Goal: Information Seeking & Learning: Learn about a topic

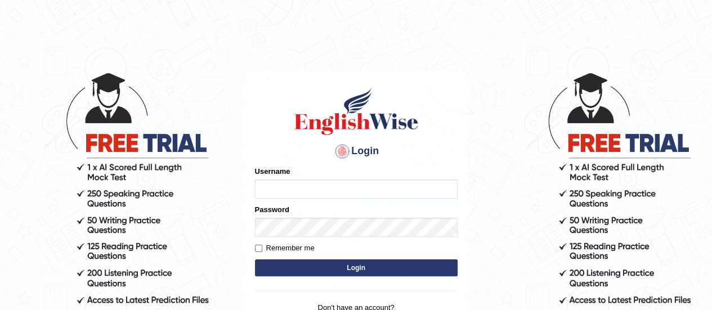
type input "karanvir_parramatta"
click at [347, 266] on button "Login" at bounding box center [356, 267] width 203 height 17
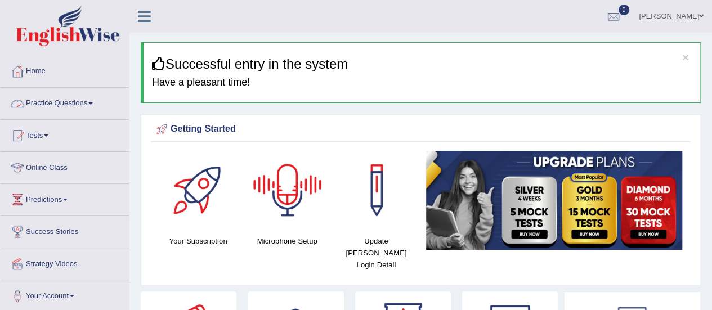
click at [92, 110] on link "Practice Questions" at bounding box center [65, 102] width 128 height 28
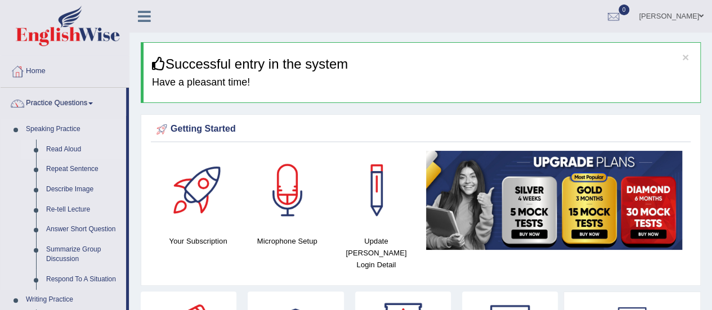
click at [62, 146] on link "Read Aloud" at bounding box center [83, 150] width 85 height 20
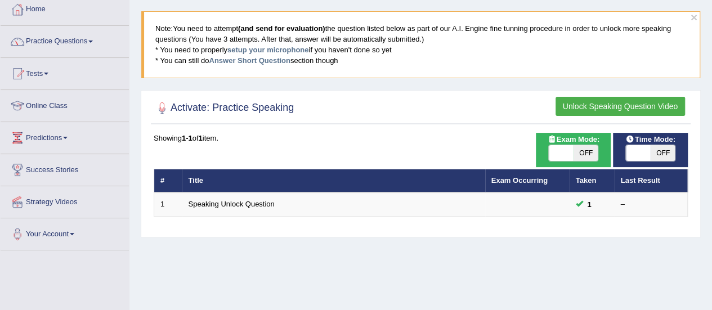
click at [606, 105] on button "Unlock Speaking Question Video" at bounding box center [619, 106] width 129 height 19
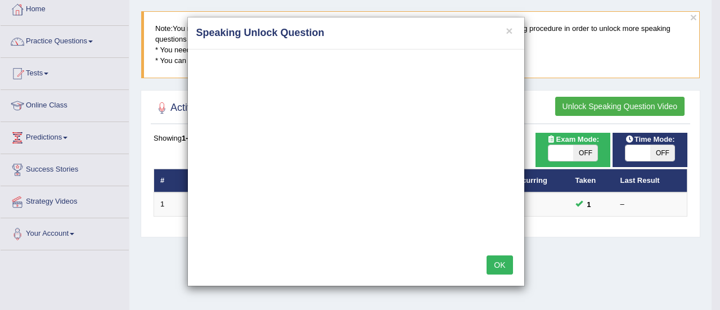
click at [505, 256] on button "OK" at bounding box center [500, 264] width 26 height 19
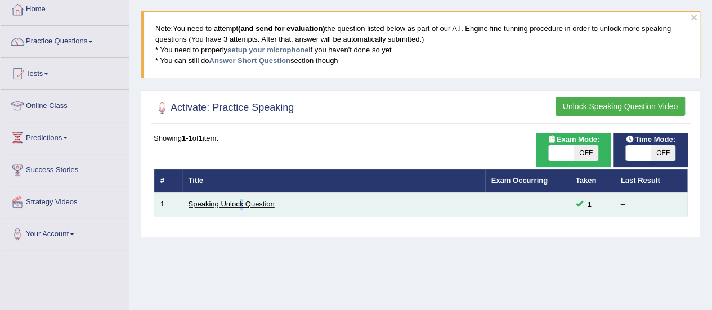
click at [242, 201] on td "Speaking Unlock Question" at bounding box center [333, 204] width 303 height 24
click at [242, 201] on link "Speaking Unlock Question" at bounding box center [232, 204] width 86 height 8
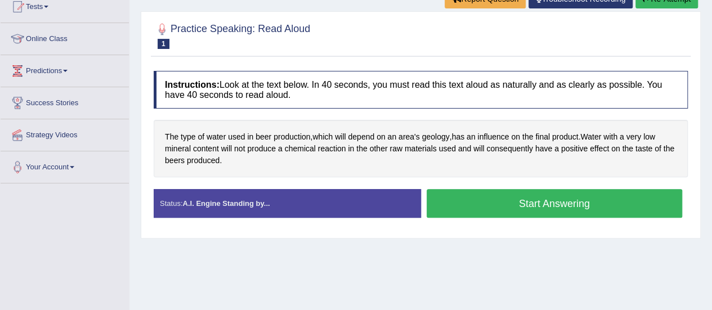
click at [546, 209] on button "Start Answering" at bounding box center [555, 203] width 256 height 29
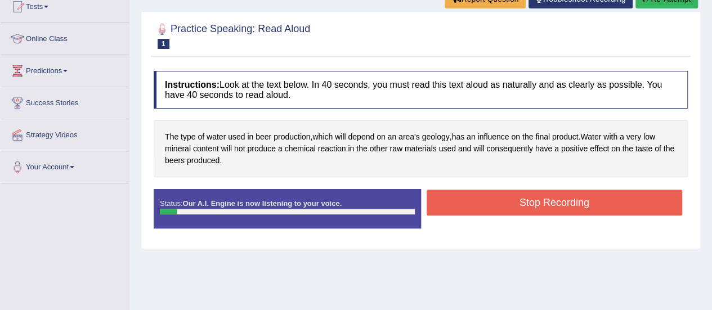
click at [546, 209] on button "Stop Recording" at bounding box center [555, 203] width 256 height 26
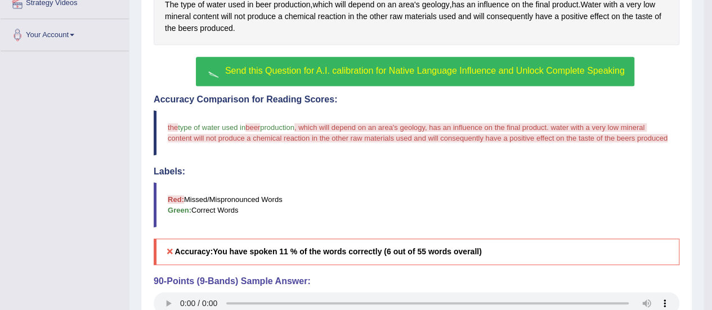
scroll to position [262, 0]
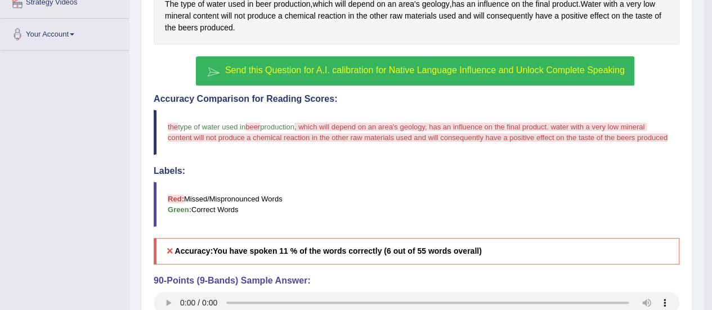
click at [443, 70] on span "Send this Question for A.I. calibration for Native Language Influence and Unloc…" at bounding box center [425, 70] width 400 height 10
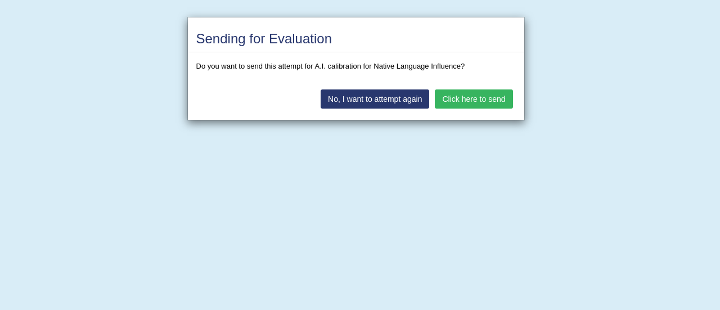
click at [489, 93] on button "Click here to send" at bounding box center [474, 98] width 78 height 19
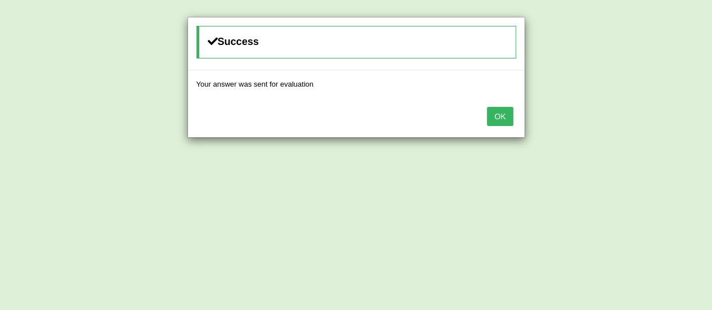
click at [509, 123] on button "OK" at bounding box center [500, 116] width 26 height 19
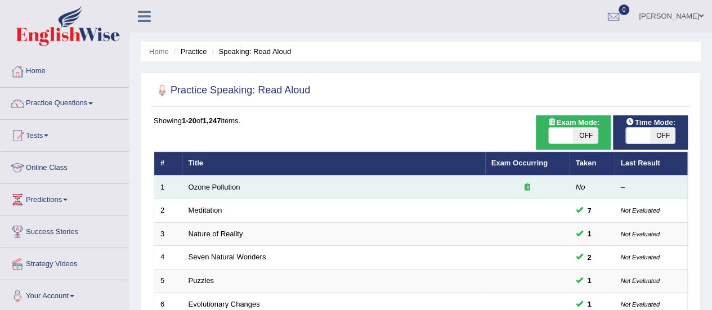
click at [205, 181] on td "Ozone Pollution" at bounding box center [333, 188] width 303 height 24
click at [217, 190] on link "Ozone Pollution" at bounding box center [215, 187] width 52 height 8
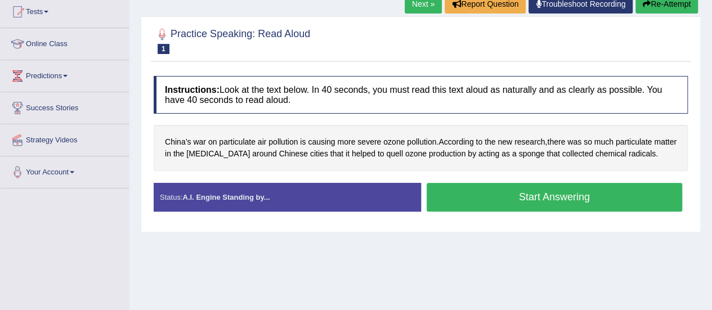
click at [465, 245] on div "Home Practice Speaking: Read [PERSON_NAME] Pollution * Remember to use the devi…" at bounding box center [420, 157] width 582 height 563
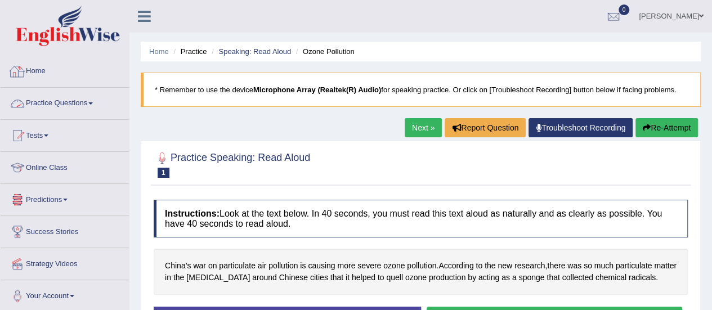
click at [78, 104] on link "Practice Questions" at bounding box center [65, 102] width 128 height 28
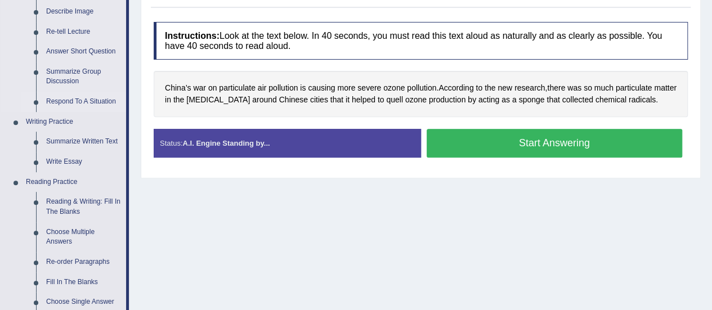
scroll to position [89, 0]
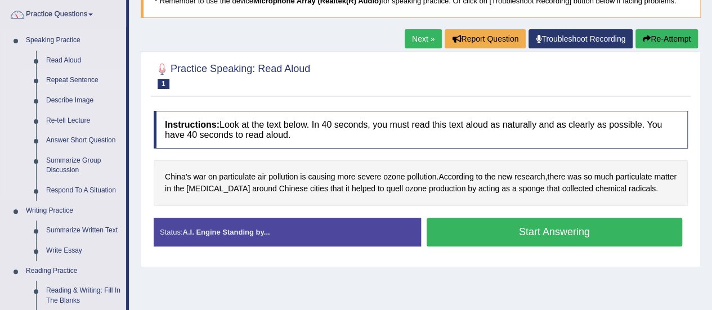
click at [76, 75] on link "Repeat Sentence" at bounding box center [83, 80] width 85 height 20
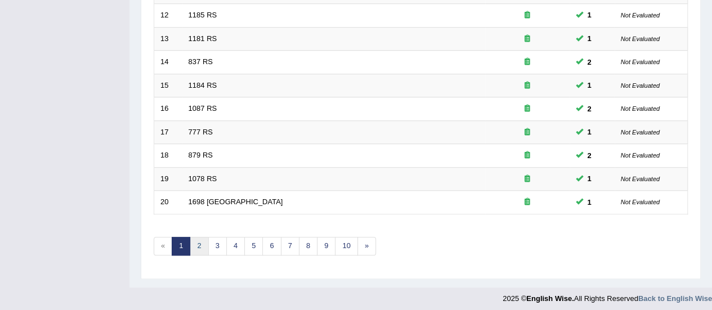
click at [193, 247] on link "2" at bounding box center [199, 246] width 19 height 19
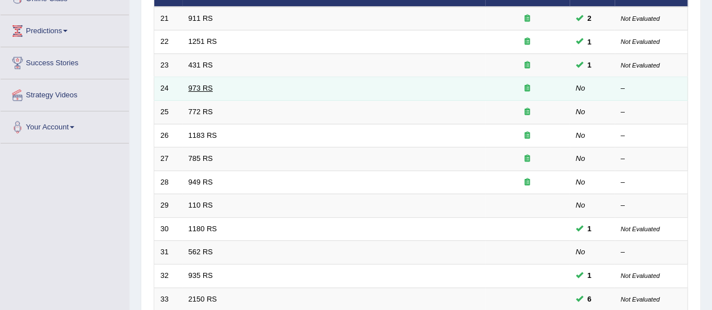
click at [200, 85] on link "973 RS" at bounding box center [201, 88] width 24 height 8
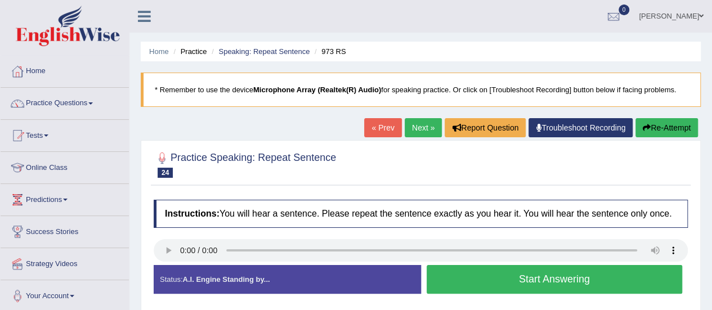
scroll to position [167, 0]
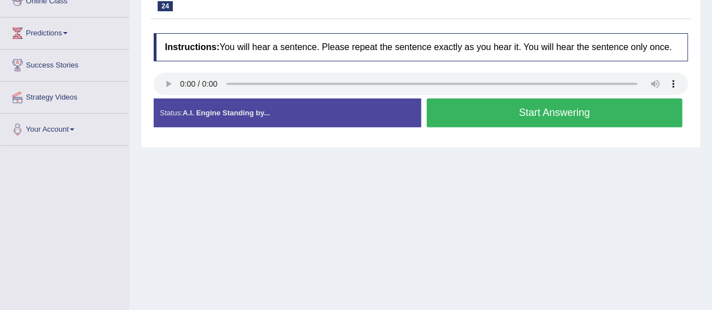
click at [531, 118] on button "Start Answering" at bounding box center [555, 112] width 256 height 29
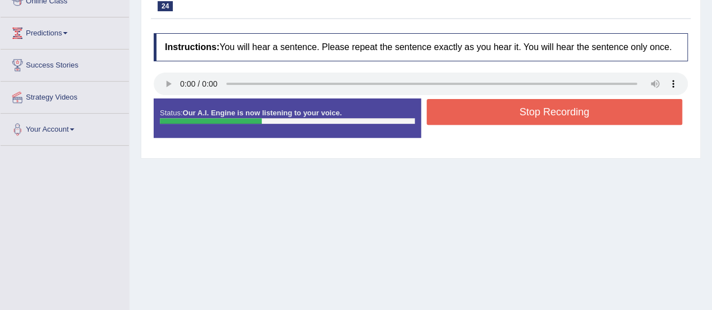
click at [531, 118] on button "Stop Recording" at bounding box center [555, 112] width 256 height 26
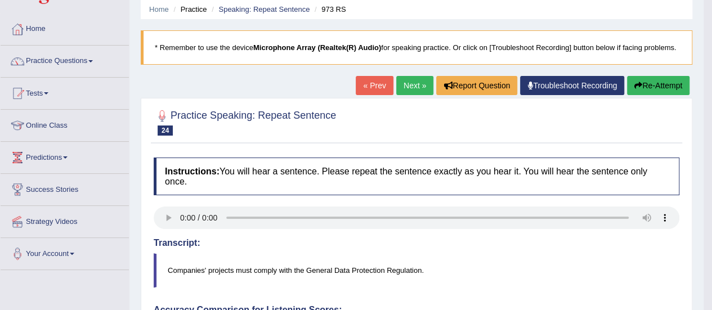
scroll to position [0, 0]
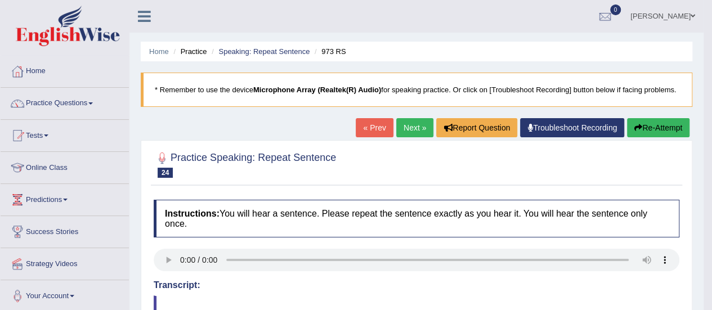
click at [413, 125] on link "Next »" at bounding box center [414, 127] width 37 height 19
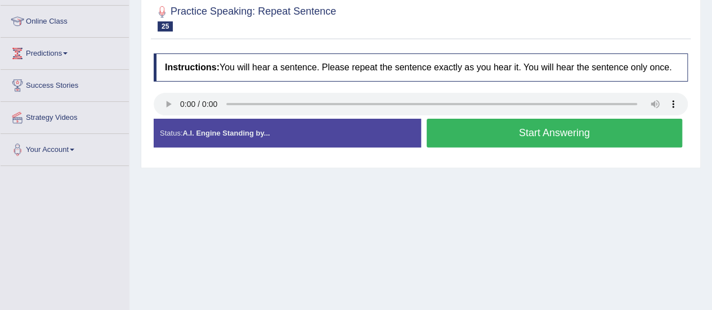
click at [526, 128] on button "Start Answering" at bounding box center [555, 133] width 256 height 29
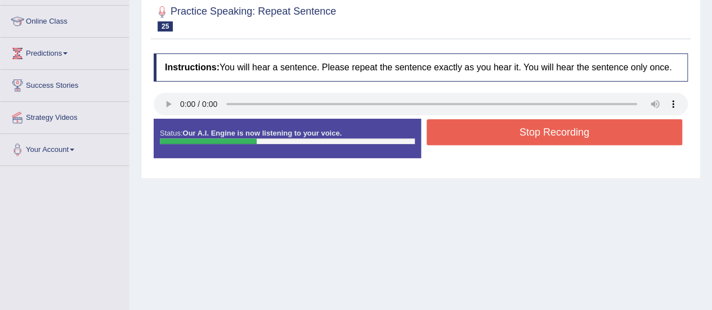
click at [526, 128] on button "Stop Recording" at bounding box center [555, 132] width 256 height 26
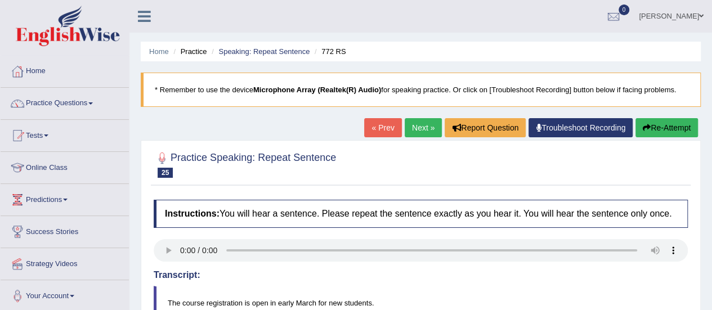
click at [418, 123] on link "Next »" at bounding box center [423, 127] width 37 height 19
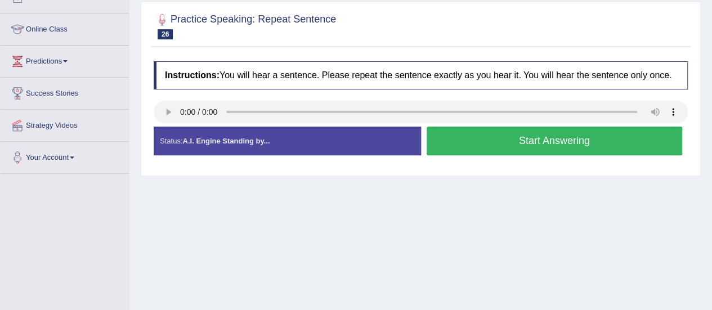
click at [367, 232] on div "Home Practice Speaking: Repeat Sentence 1183 RS * Remember to use the device Mi…" at bounding box center [420, 143] width 582 height 563
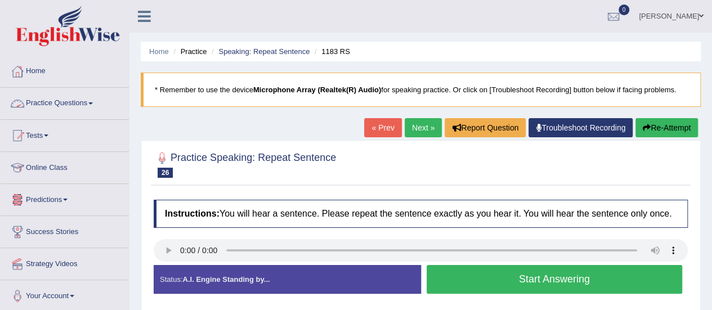
click at [75, 98] on link "Practice Questions" at bounding box center [65, 102] width 128 height 28
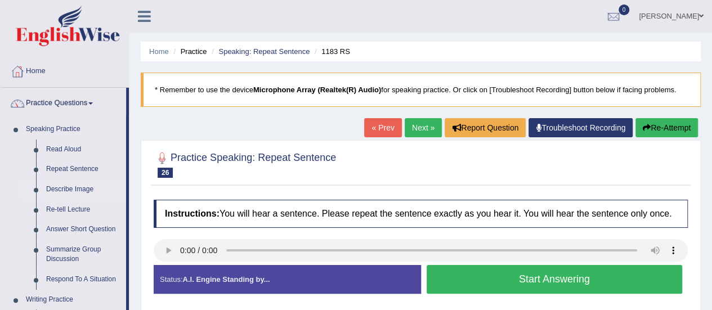
click at [72, 182] on link "Describe Image" at bounding box center [83, 190] width 85 height 20
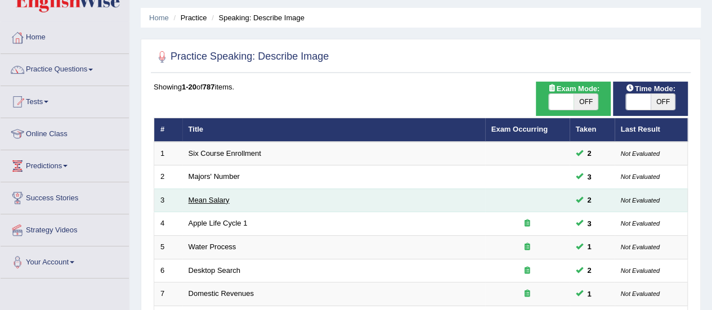
scroll to position [91, 0]
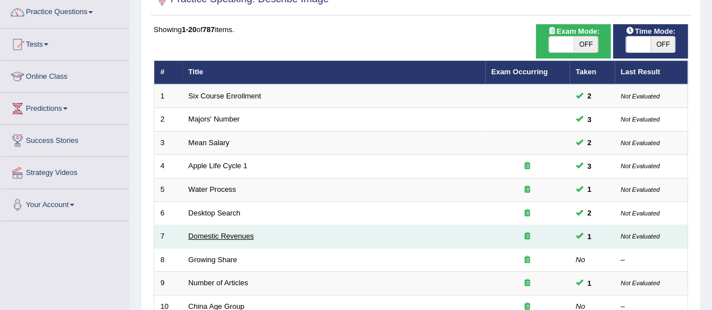
click at [222, 232] on link "Domestic Revenues" at bounding box center [221, 236] width 65 height 8
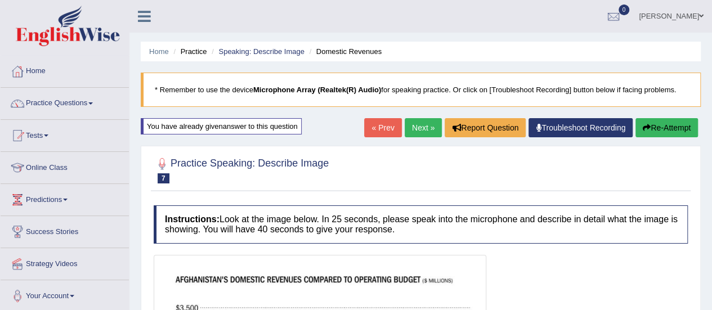
click at [409, 121] on link "Next »" at bounding box center [423, 127] width 37 height 19
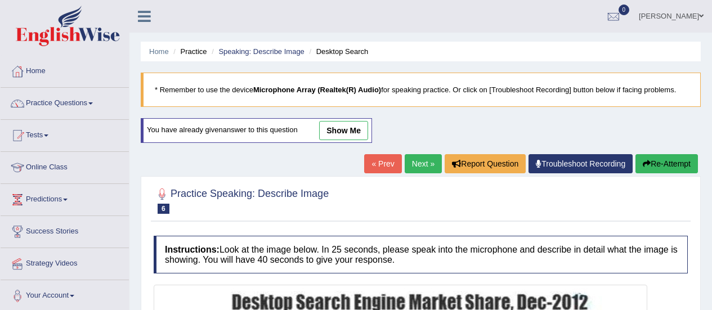
click at [346, 134] on link "show me" at bounding box center [343, 130] width 49 height 19
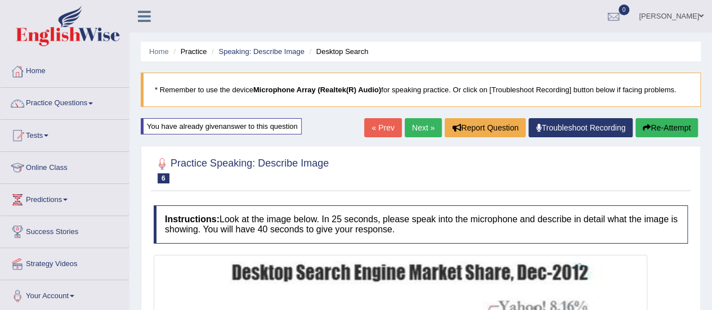
click at [384, 121] on link "« Prev" at bounding box center [382, 127] width 37 height 19
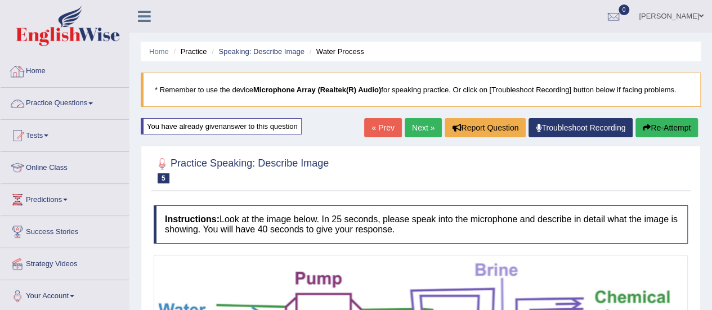
click at [91, 89] on link "Practice Questions" at bounding box center [65, 102] width 128 height 28
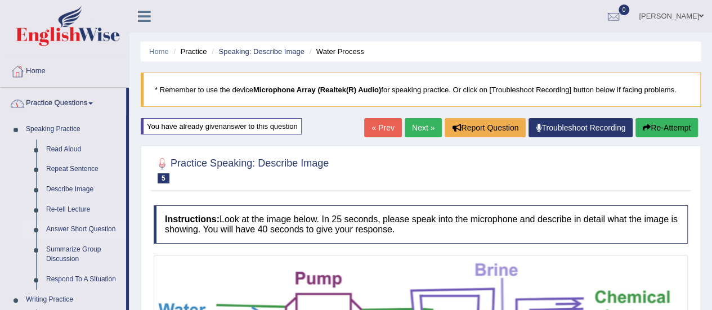
scroll to position [26, 0]
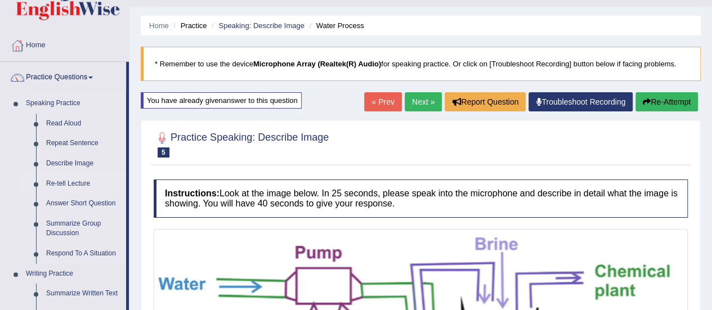
click at [74, 178] on link "Re-tell Lecture" at bounding box center [83, 184] width 85 height 20
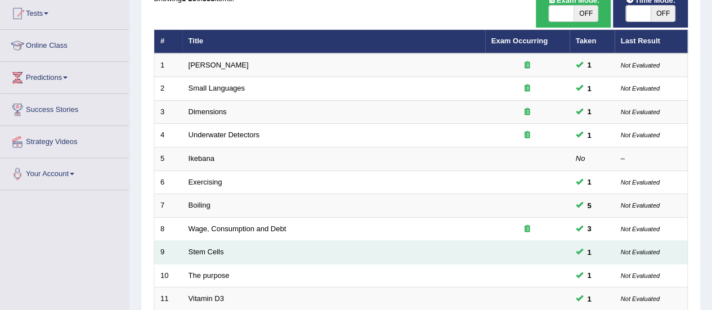
scroll to position [124, 0]
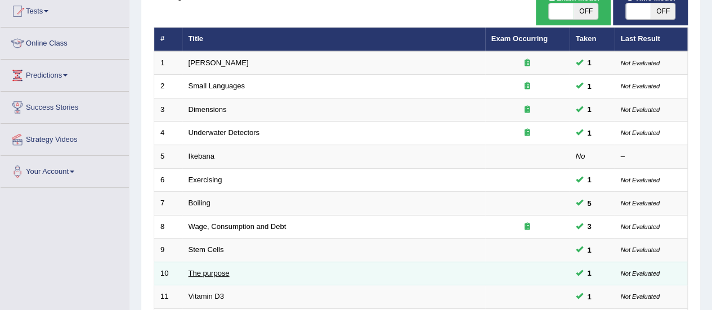
click at [214, 269] on link "The purpose" at bounding box center [209, 273] width 41 height 8
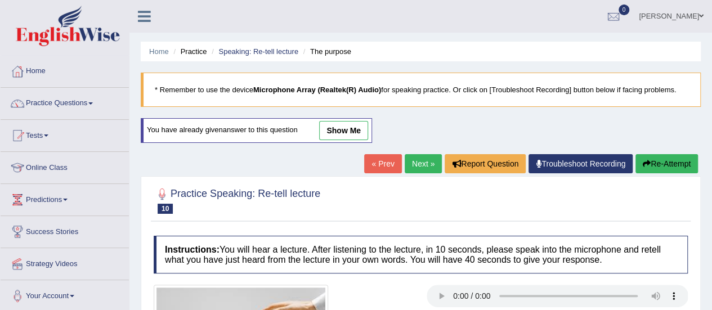
click at [347, 129] on link "show me" at bounding box center [343, 130] width 49 height 19
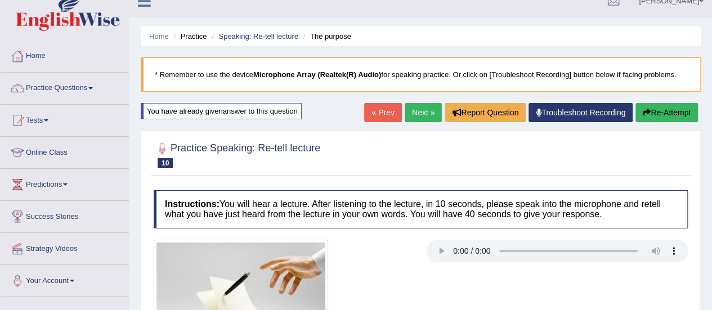
scroll to position [15, 0]
click at [378, 107] on link "« Prev" at bounding box center [382, 113] width 37 height 19
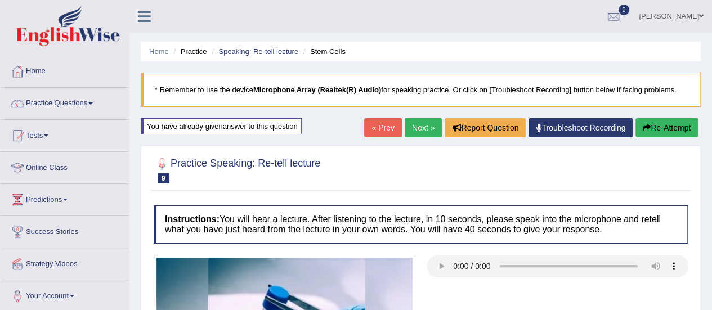
click at [421, 177] on div at bounding box center [421, 170] width 534 height 34
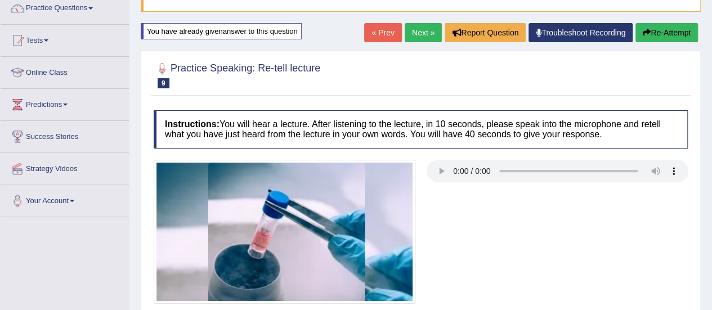
scroll to position [96, 0]
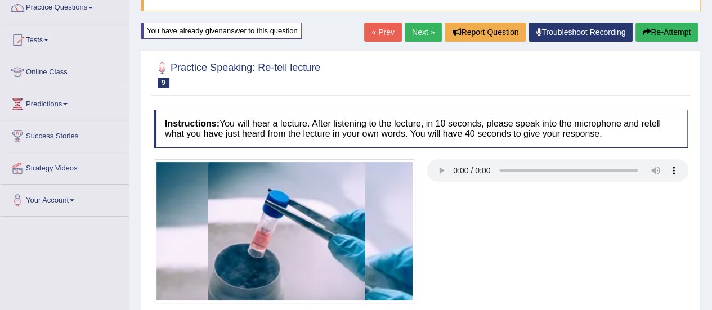
click at [467, 197] on div at bounding box center [420, 231] width 545 height 144
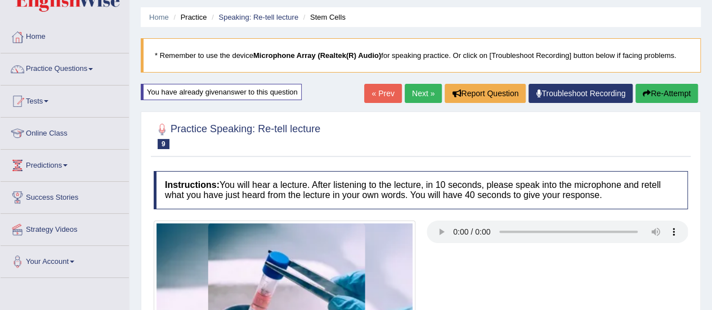
scroll to position [0, 0]
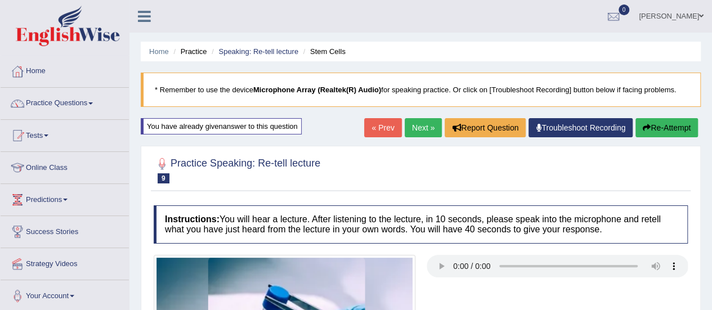
click at [380, 128] on link "« Prev" at bounding box center [382, 127] width 37 height 19
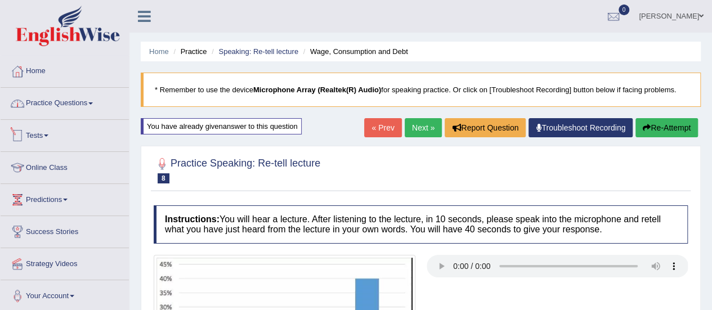
click at [64, 101] on link "Practice Questions" at bounding box center [65, 102] width 128 height 28
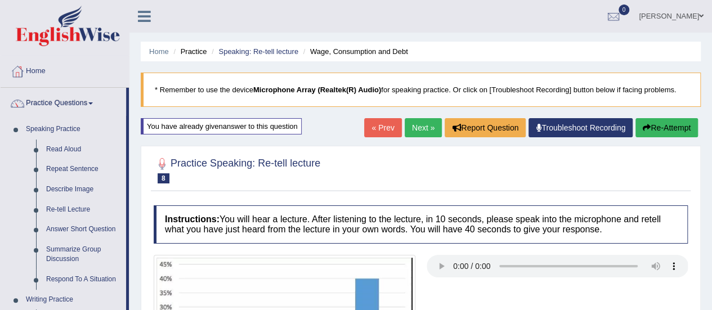
click at [64, 101] on link "Practice Questions" at bounding box center [63, 102] width 125 height 28
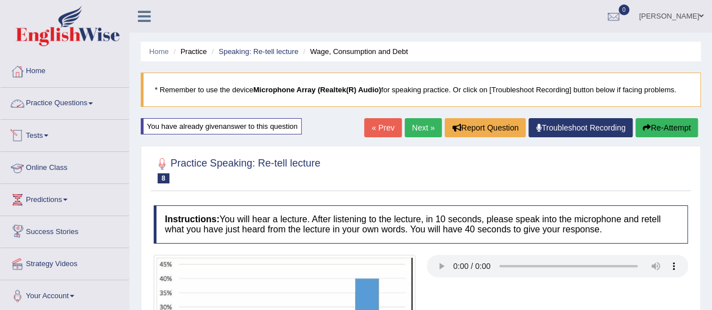
click at [75, 110] on link "Practice Questions" at bounding box center [65, 102] width 128 height 28
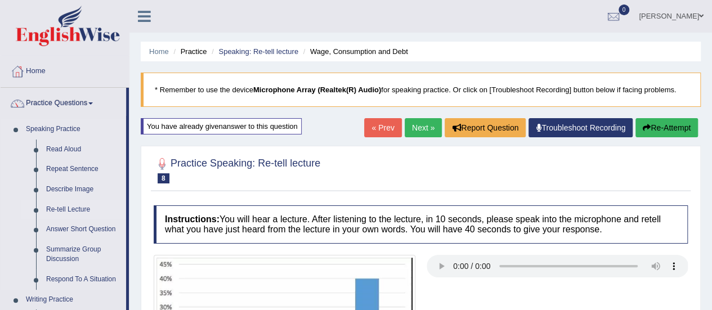
click at [67, 209] on link "Re-tell Lecture" at bounding box center [83, 210] width 85 height 20
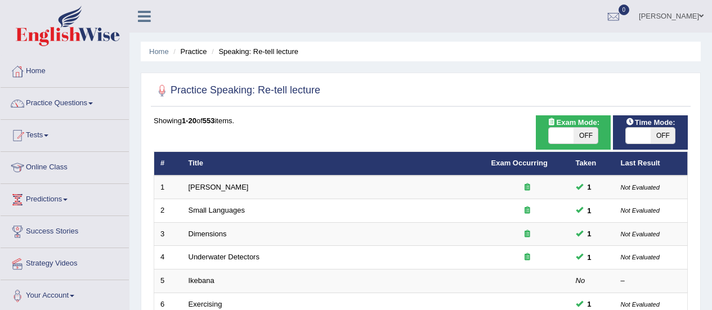
click at [227, 258] on link "Underwater Detectors" at bounding box center [224, 257] width 71 height 8
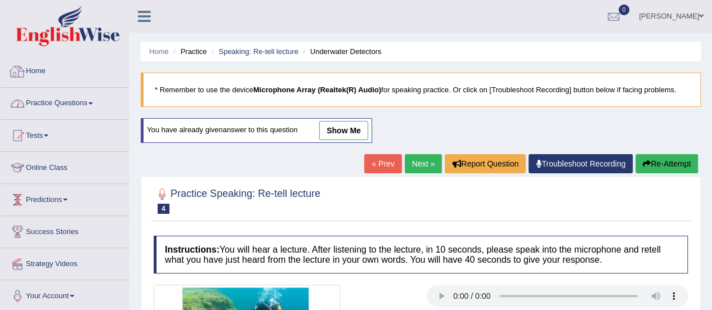
click at [80, 97] on link "Practice Questions" at bounding box center [65, 102] width 128 height 28
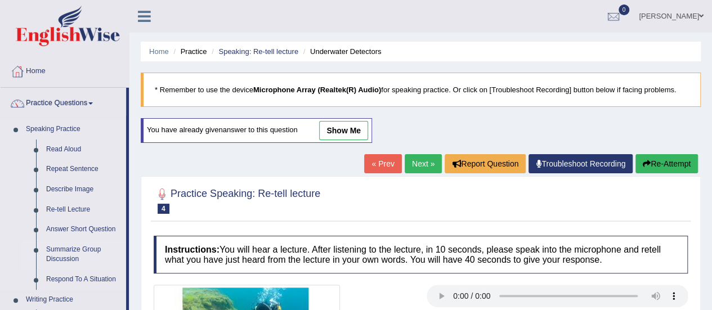
click at [74, 253] on link "Summarize Group Discussion" at bounding box center [83, 255] width 85 height 30
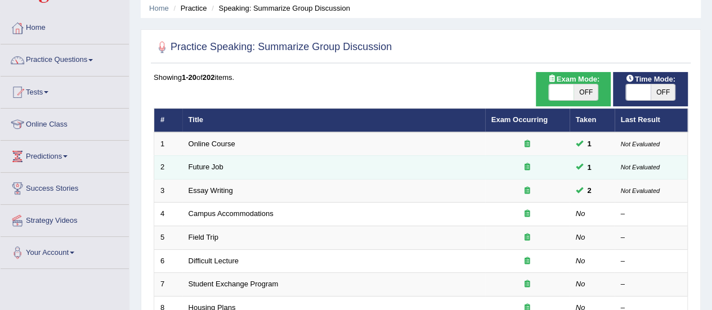
scroll to position [44, 0]
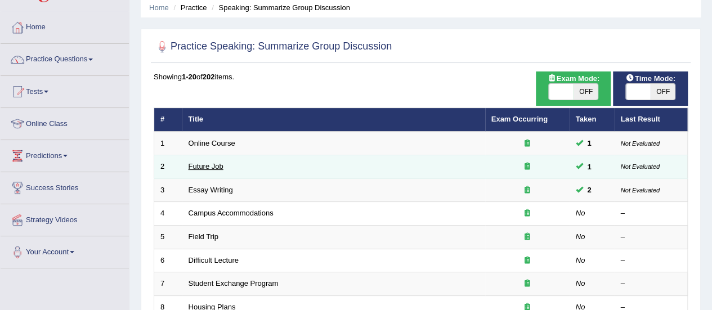
click at [210, 165] on link "Future Job" at bounding box center [206, 166] width 35 height 8
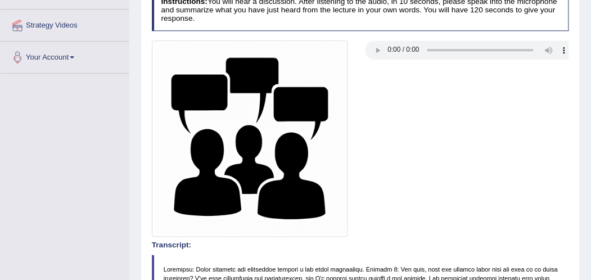
scroll to position [226, 0]
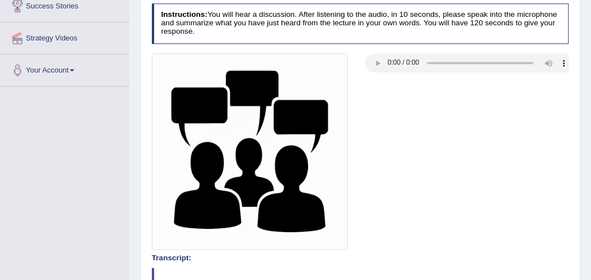
click at [427, 149] on div at bounding box center [360, 151] width 427 height 196
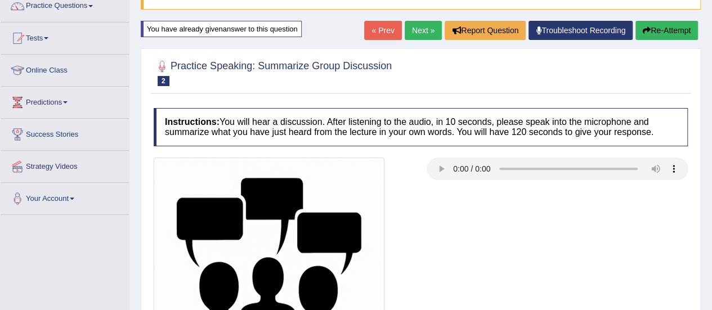
scroll to position [98, 0]
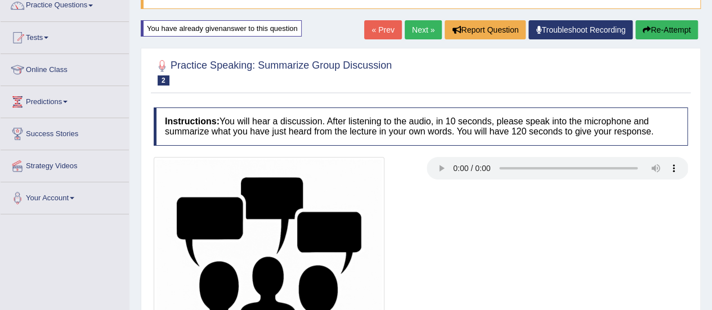
click at [61, 5] on link "Practice Questions" at bounding box center [65, 4] width 128 height 28
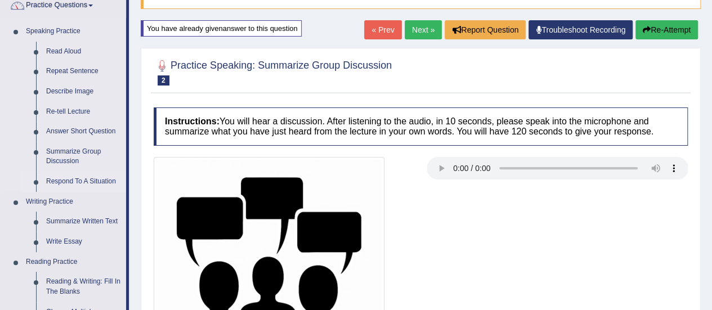
click at [62, 183] on link "Respond To A Situation" at bounding box center [83, 182] width 85 height 20
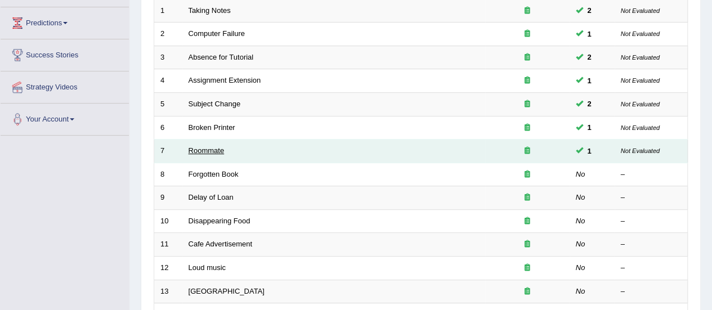
click at [207, 150] on link "Roommate" at bounding box center [207, 150] width 36 height 8
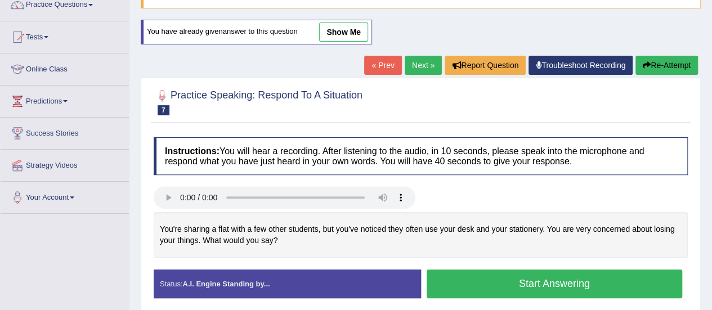
scroll to position [94, 0]
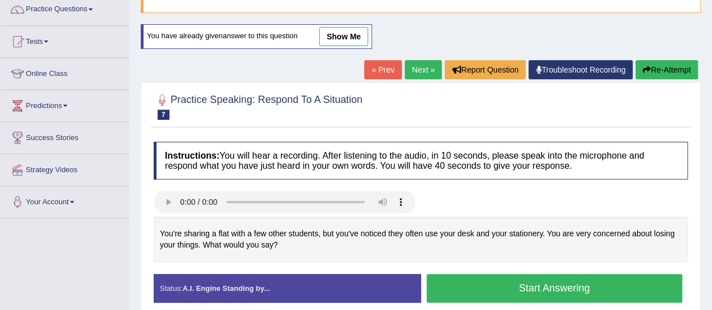
click at [358, 36] on link "show me" at bounding box center [343, 36] width 49 height 19
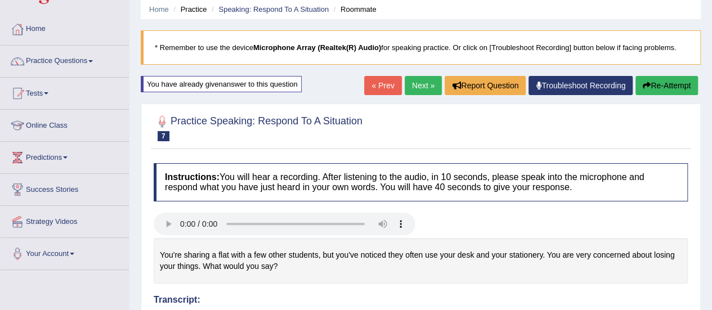
scroll to position [43, 0]
click at [374, 86] on link "« Prev" at bounding box center [382, 84] width 37 height 19
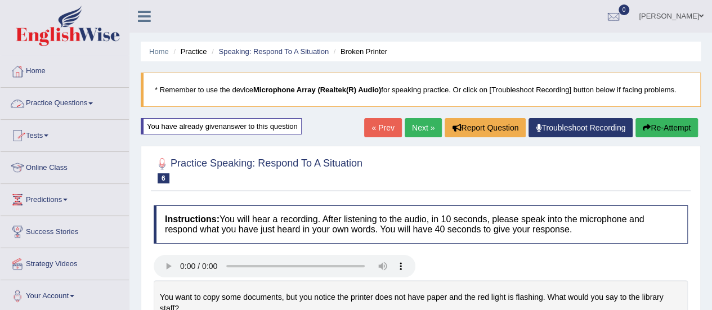
click at [71, 102] on link "Practice Questions" at bounding box center [65, 102] width 128 height 28
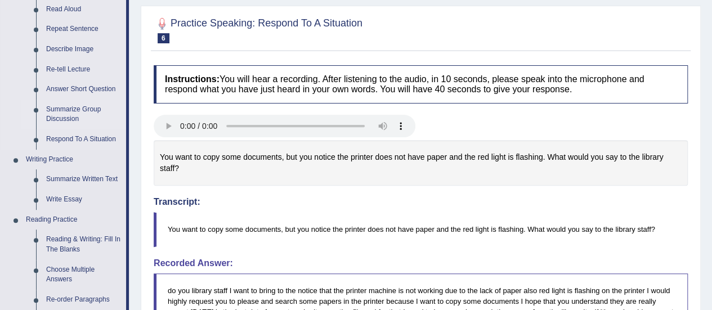
scroll to position [153, 0]
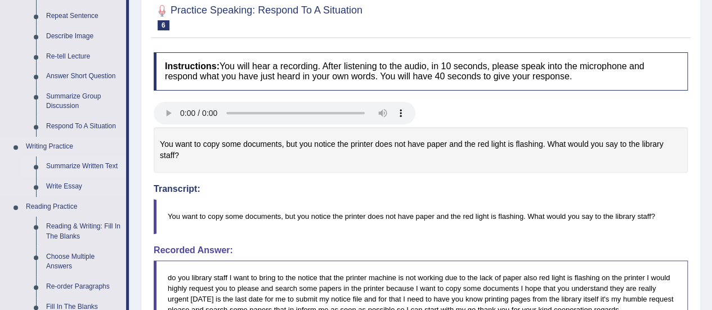
click at [73, 164] on link "Summarize Written Text" at bounding box center [83, 166] width 85 height 20
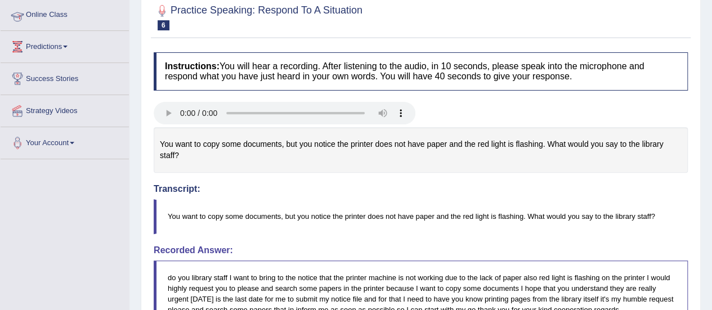
scroll to position [155, 0]
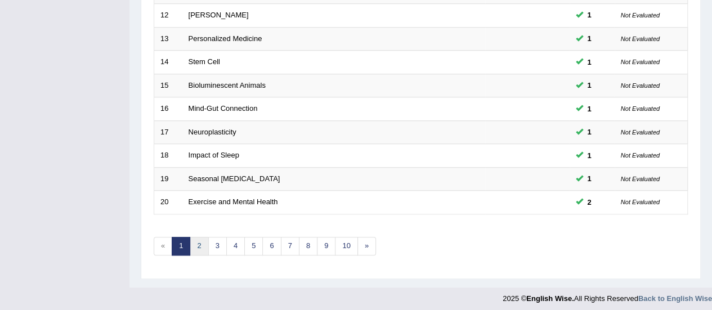
click at [196, 239] on link "2" at bounding box center [199, 246] width 19 height 19
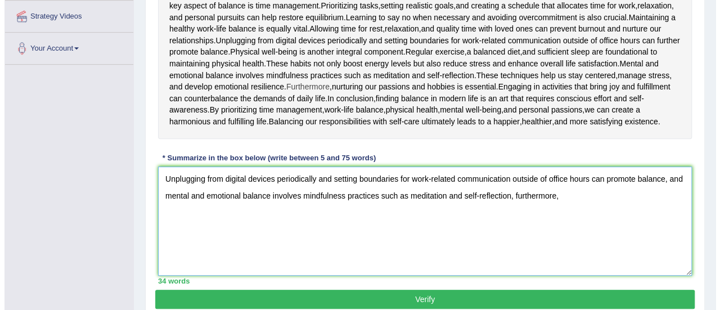
scroll to position [261, 0]
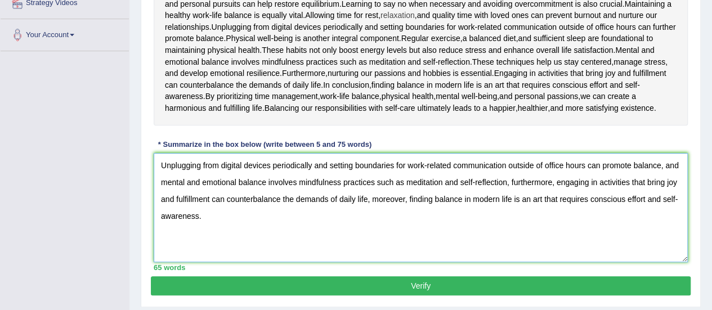
type textarea "Unplugging from digital devices periodically and setting boundaries for work-re…"
click at [430, 241] on textarea "Unplugging from digital devices periodically and setting boundaries for work-re…" at bounding box center [421, 207] width 534 height 109
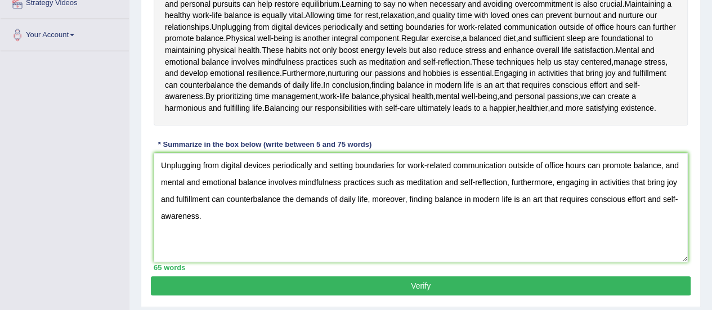
click at [440, 277] on button "Verify" at bounding box center [421, 285] width 540 height 19
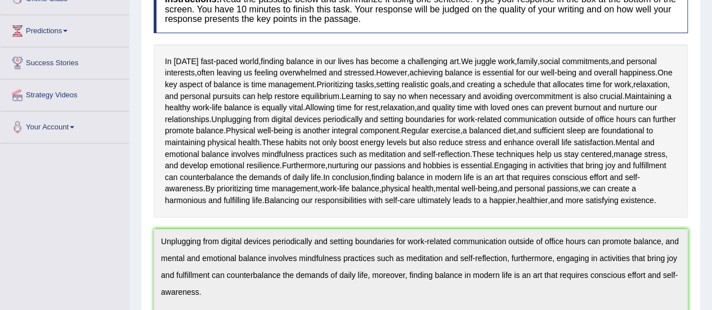
scroll to position [0, 0]
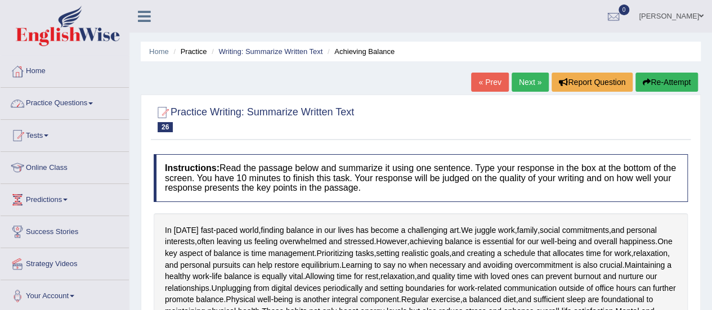
click at [61, 100] on link "Practice Questions" at bounding box center [65, 102] width 128 height 28
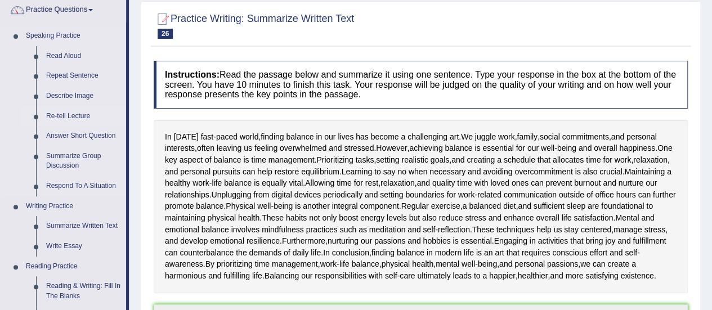
scroll to position [97, 0]
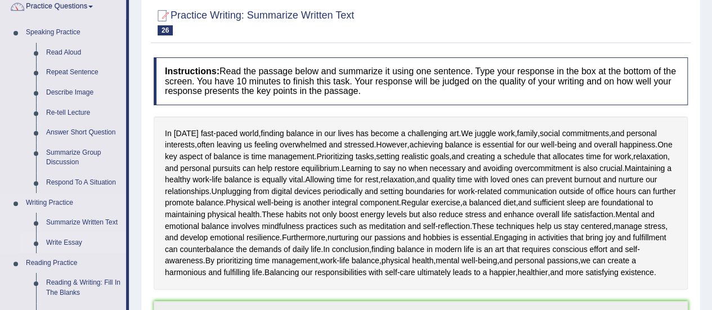
click at [60, 247] on link "Write Essay" at bounding box center [83, 243] width 85 height 20
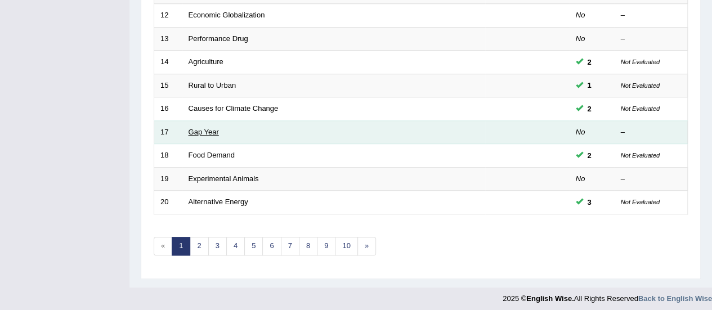
scroll to position [429, 0]
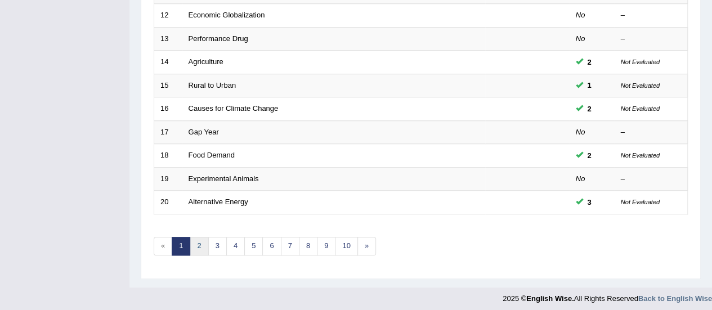
click at [199, 245] on link "2" at bounding box center [199, 246] width 19 height 19
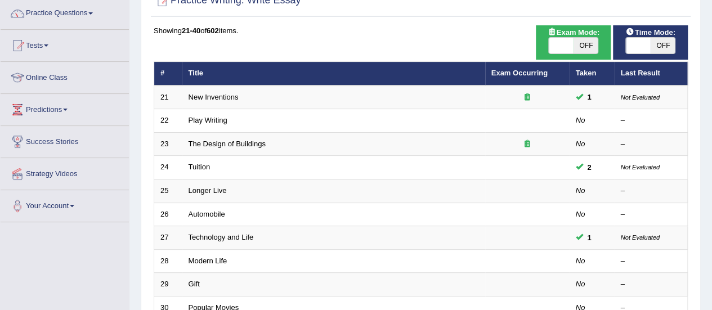
click at [224, 186] on link "Longer Live" at bounding box center [208, 190] width 38 height 8
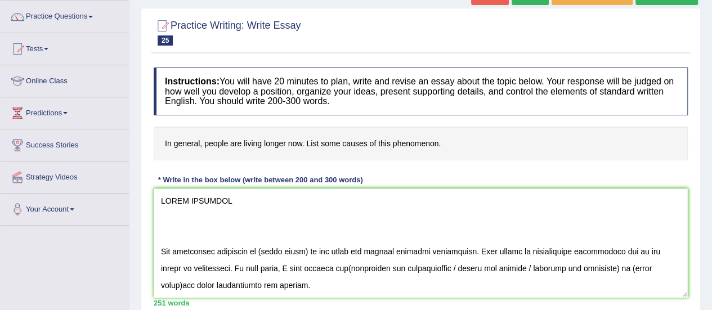
click at [163, 266] on textarea at bounding box center [421, 243] width 534 height 109
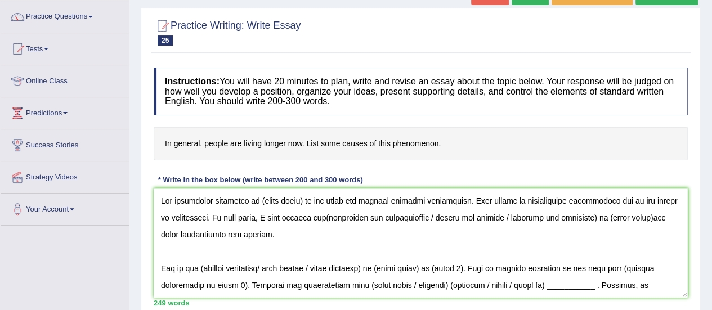
click at [232, 218] on textarea at bounding box center [421, 243] width 534 height 109
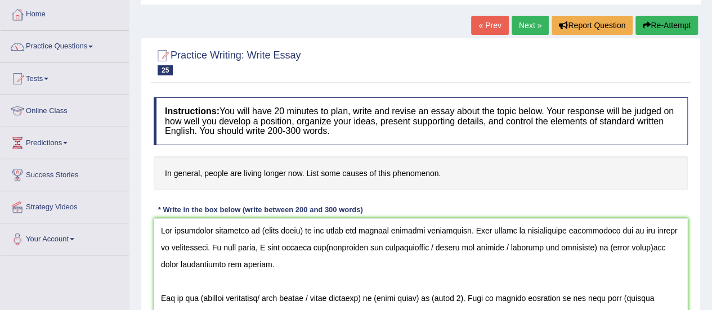
type textarea "The increasing influence of (essay topic) on our lives has ignited numerous dis…"
click at [520, 24] on link "Next »" at bounding box center [530, 25] width 37 height 19
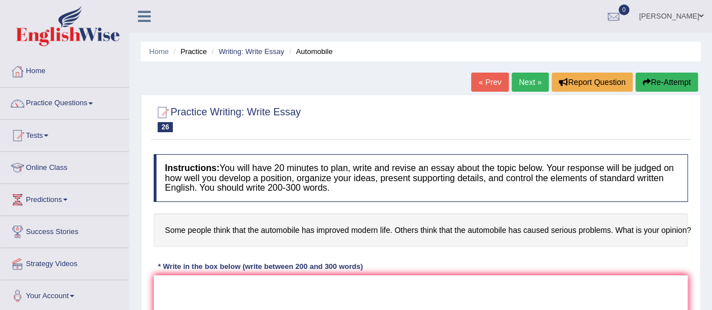
click at [527, 79] on link "Next »" at bounding box center [530, 82] width 37 height 19
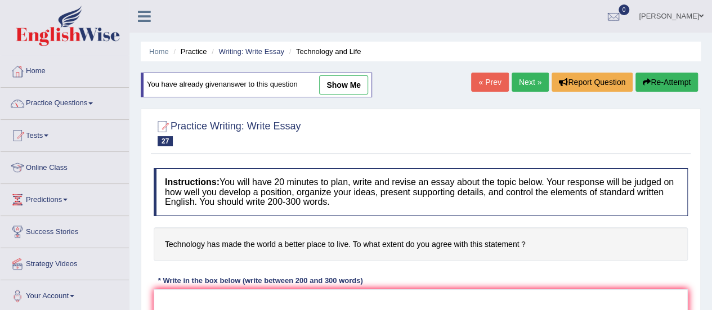
click at [540, 82] on link "Next »" at bounding box center [530, 82] width 37 height 19
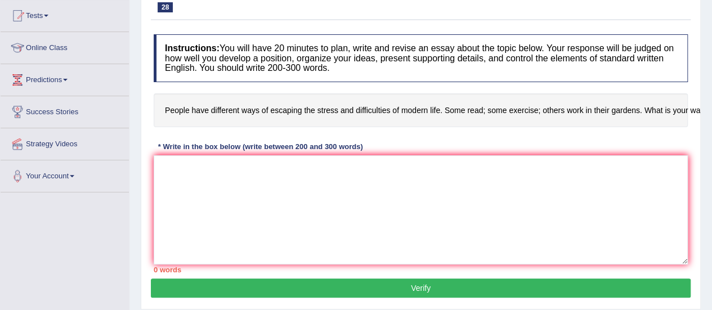
click at [433, 104] on h4 "People have different ways of escaping the stress and difficulties of modern li…" at bounding box center [421, 110] width 534 height 34
click at [688, 108] on h4 "People have different ways of escaping the stress and difficulties of modern li…" at bounding box center [421, 110] width 534 height 34
click at [389, 176] on textarea at bounding box center [421, 209] width 534 height 109
paste textarea "The increasing influence of (essay topic) on our lives has ignited numerous dis…"
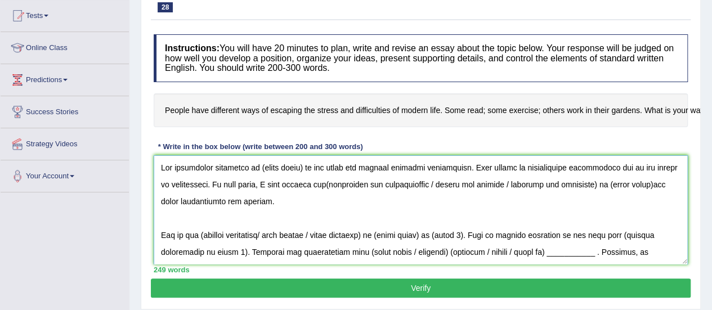
scroll to position [101, 0]
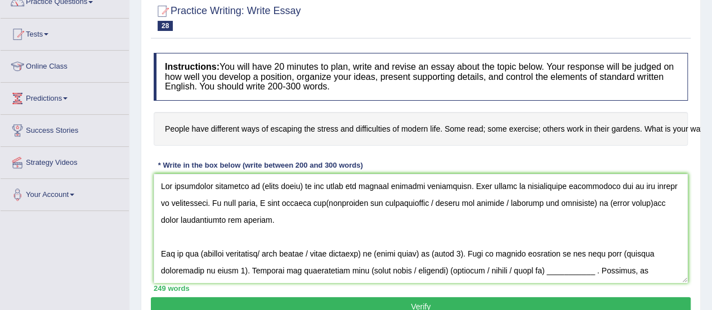
click at [633, 209] on html "Toggle navigation Home Practice Questions Speaking Practice Read Aloud Repeat S…" at bounding box center [356, 54] width 712 height 310
click at [366, 73] on h4 "Instructions: You will have 20 minutes to plan, write and revise an essay about…" at bounding box center [421, 77] width 534 height 48
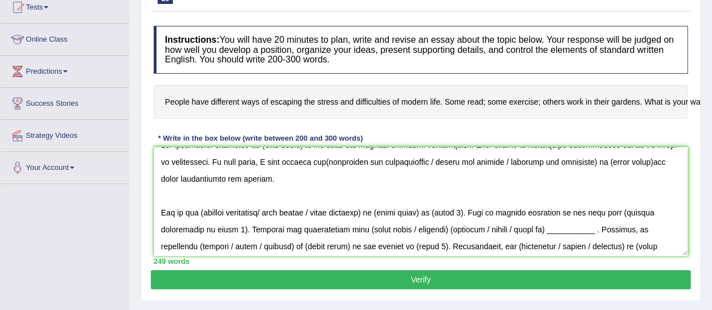
scroll to position [0, 0]
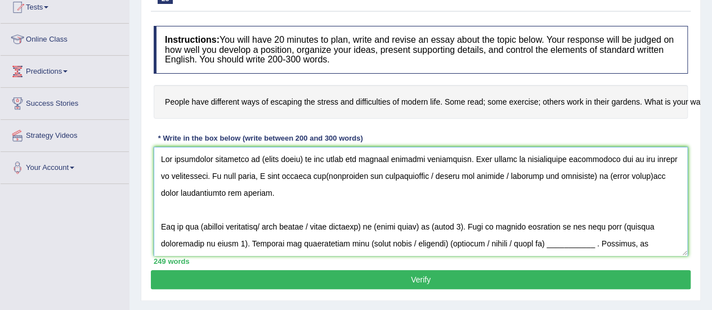
click at [303, 160] on textarea at bounding box center [421, 201] width 534 height 109
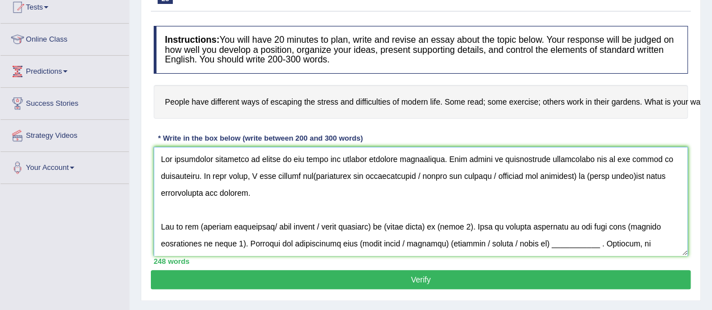
click at [310, 174] on textarea at bounding box center [421, 201] width 534 height 109
drag, startPoint x: 310, startPoint y: 174, endPoint x: 426, endPoint y: 182, distance: 116.2
click at [426, 182] on textarea at bounding box center [421, 201] width 534 height 109
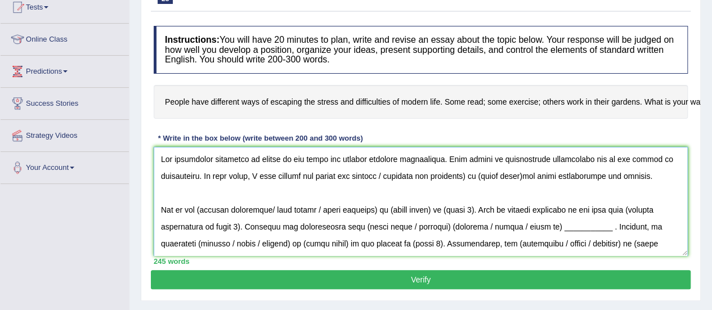
click at [432, 176] on textarea at bounding box center [421, 201] width 534 height 109
click at [443, 176] on textarea at bounding box center [421, 201] width 534 height 109
click at [356, 187] on textarea at bounding box center [421, 201] width 534 height 109
click at [342, 178] on textarea at bounding box center [421, 201] width 534 height 109
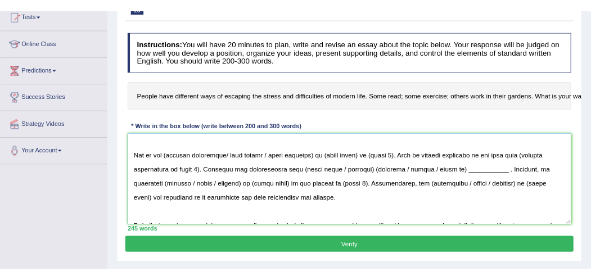
scroll to position [38, 0]
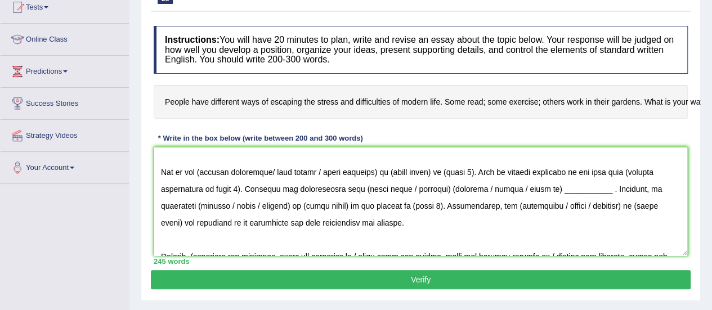
click at [277, 172] on textarea at bounding box center [421, 201] width 534 height 109
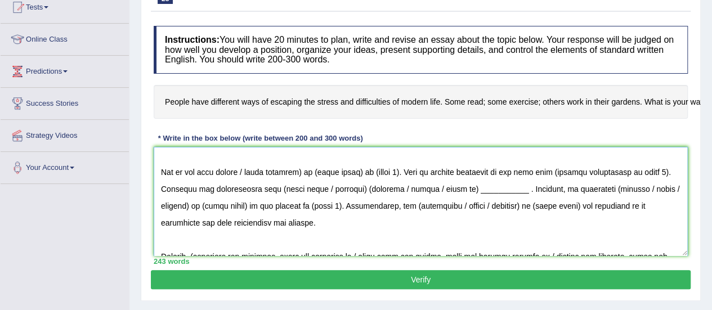
click at [403, 172] on textarea at bounding box center [421, 201] width 534 height 109
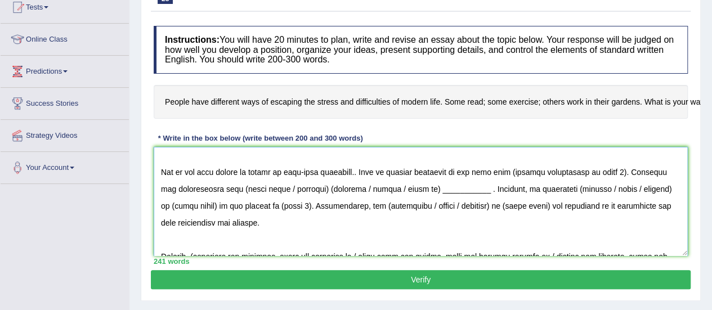
click at [604, 171] on textarea at bounding box center [421, 201] width 534 height 109
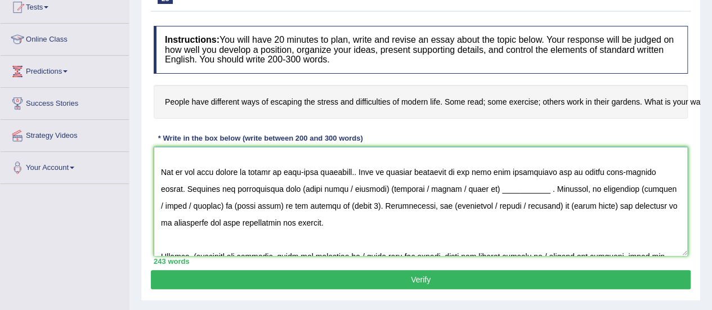
click at [359, 190] on textarea at bounding box center [421, 201] width 534 height 109
click at [497, 190] on textarea at bounding box center [421, 201] width 534 height 109
click at [416, 186] on textarea at bounding box center [421, 201] width 534 height 109
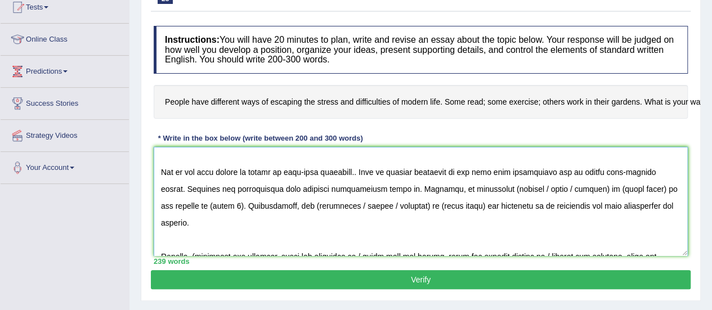
click at [364, 190] on textarea at bounding box center [421, 201] width 534 height 109
click at [370, 192] on textarea at bounding box center [421, 201] width 534 height 109
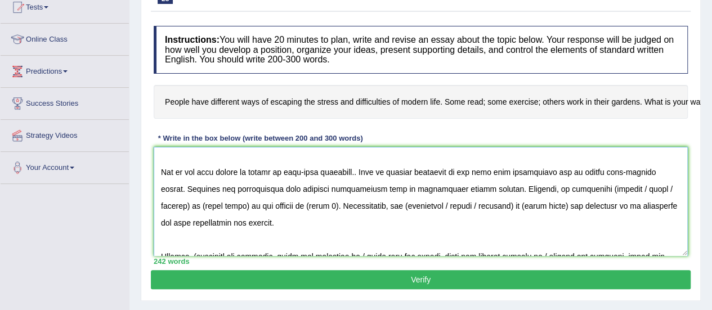
click at [579, 190] on textarea at bounding box center [421, 201] width 534 height 109
click at [607, 194] on textarea at bounding box center [421, 201] width 534 height 109
click at [623, 190] on textarea at bounding box center [421, 201] width 534 height 109
click at [166, 209] on textarea at bounding box center [421, 201] width 534 height 109
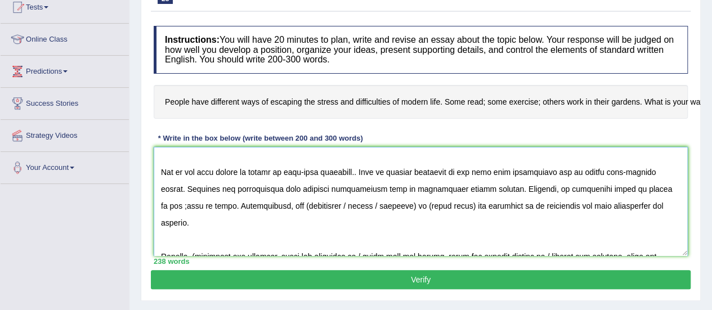
click at [620, 186] on textarea at bounding box center [421, 201] width 534 height 109
click at [273, 208] on textarea at bounding box center [421, 201] width 534 height 109
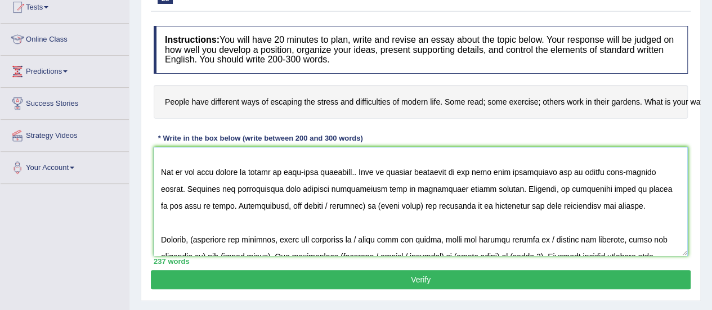
click at [348, 208] on textarea at bounding box center [421, 201] width 534 height 109
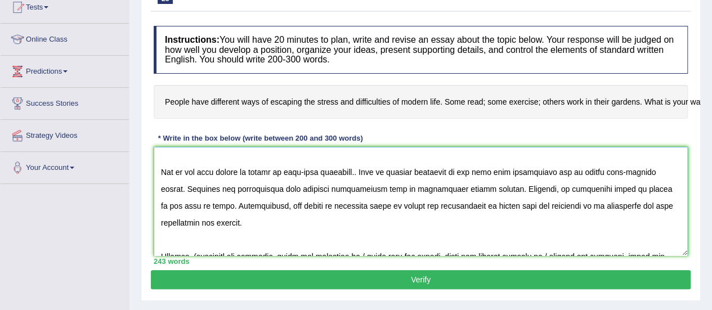
click at [460, 217] on textarea at bounding box center [421, 201] width 534 height 109
click at [613, 185] on textarea at bounding box center [421, 201] width 534 height 109
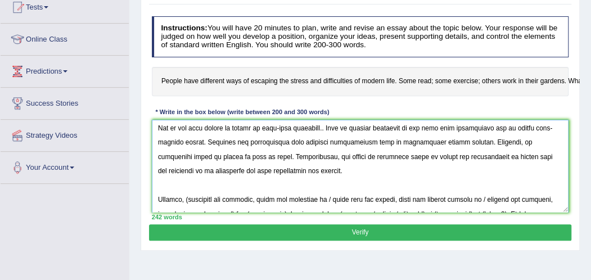
scroll to position [125, 0]
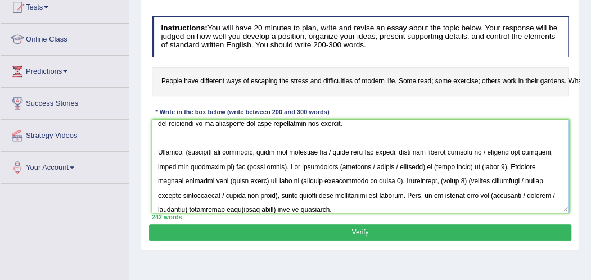
click at [485, 150] on textarea at bounding box center [361, 166] width 418 height 93
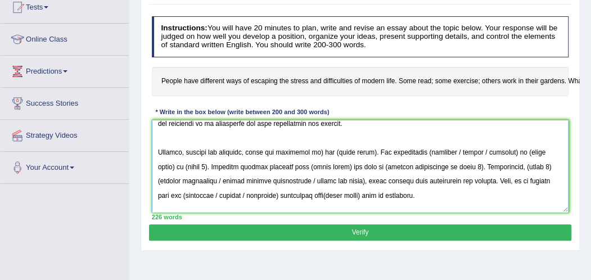
click at [235, 154] on textarea at bounding box center [361, 166] width 418 height 93
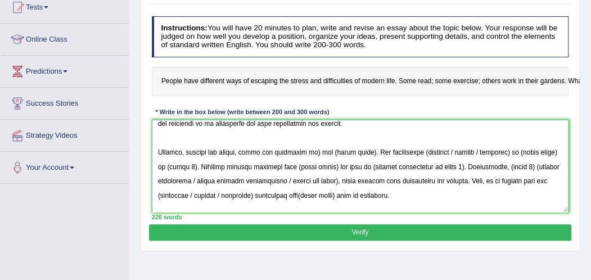
click at [362, 153] on textarea at bounding box center [361, 166] width 418 height 93
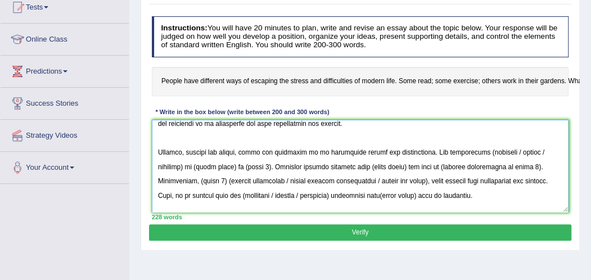
click at [521, 150] on textarea at bounding box center [361, 166] width 418 height 93
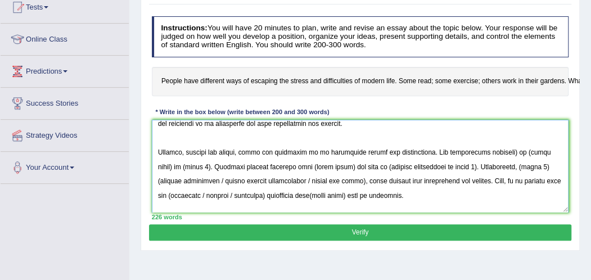
click at [538, 154] on textarea at bounding box center [361, 166] width 418 height 93
click at [180, 164] on textarea at bounding box center [361, 166] width 418 height 93
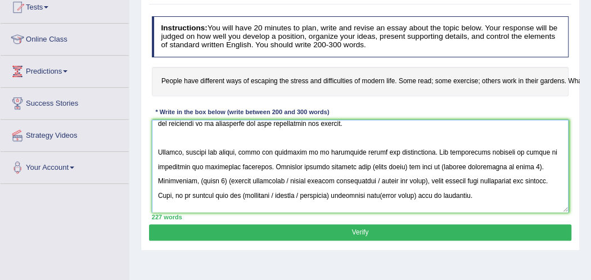
click at [366, 164] on textarea at bounding box center [361, 166] width 418 height 93
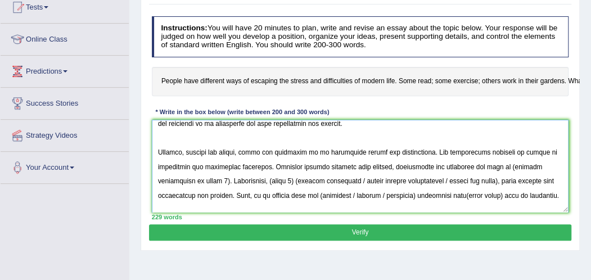
click at [164, 184] on textarea at bounding box center [361, 166] width 418 height 93
click at [219, 177] on textarea at bounding box center [361, 166] width 418 height 93
click at [229, 181] on textarea at bounding box center [361, 166] width 418 height 93
click at [223, 180] on textarea at bounding box center [361, 166] width 418 height 93
click at [449, 183] on textarea at bounding box center [361, 166] width 418 height 93
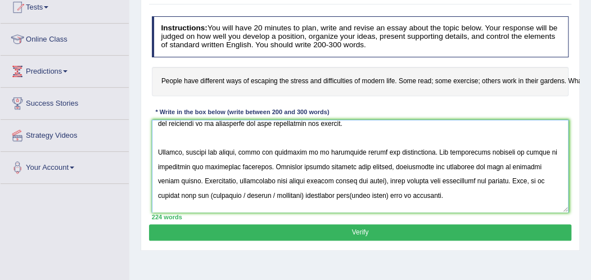
click at [343, 182] on textarea at bounding box center [361, 166] width 418 height 93
click at [225, 192] on textarea at bounding box center [361, 166] width 418 height 93
click at [183, 199] on textarea at bounding box center [361, 166] width 418 height 93
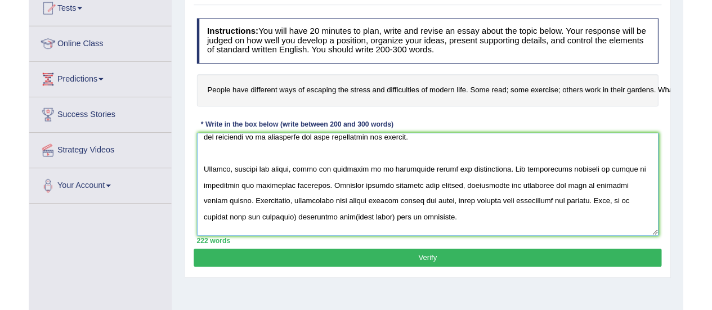
scroll to position [127, 0]
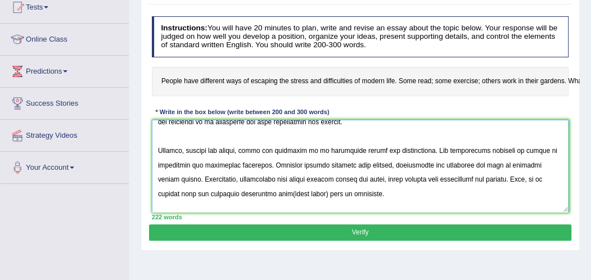
click at [272, 192] on textarea at bounding box center [361, 166] width 418 height 93
click at [254, 187] on textarea at bounding box center [361, 166] width 418 height 93
click at [285, 167] on textarea at bounding box center [361, 166] width 418 height 93
click at [201, 165] on textarea at bounding box center [361, 166] width 418 height 93
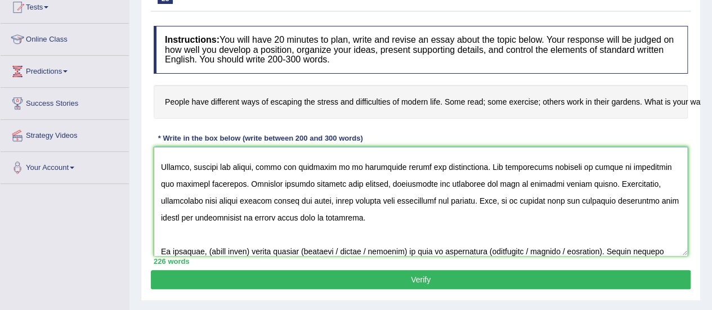
scroll to position [125, 0]
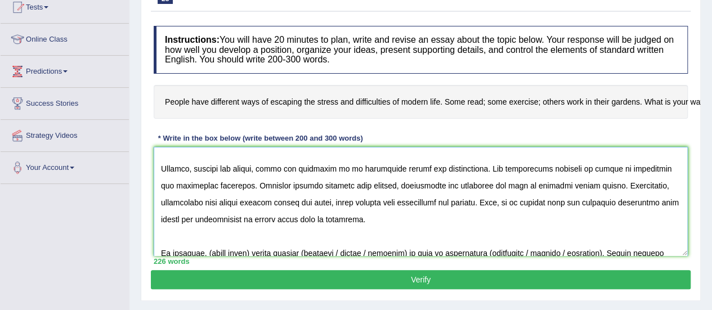
click at [221, 210] on textarea at bounding box center [421, 201] width 534 height 109
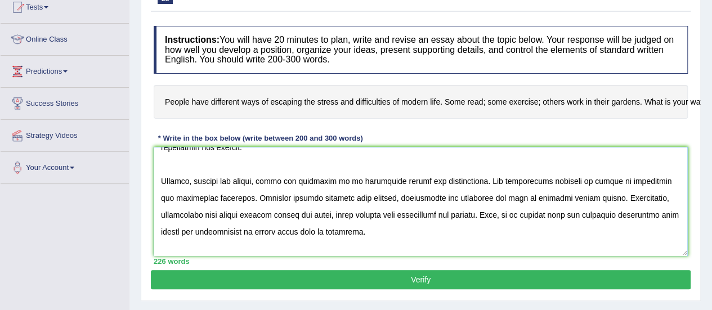
scroll to position [111, 0]
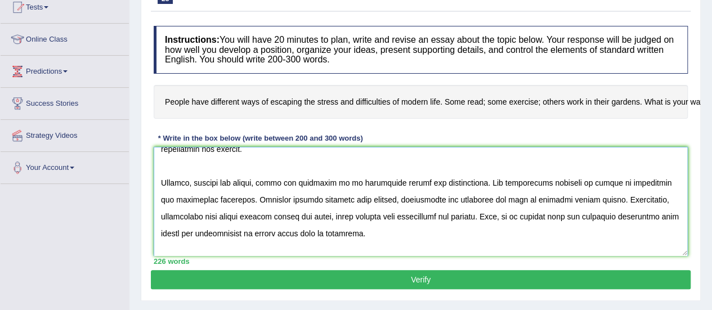
click at [325, 209] on textarea at bounding box center [421, 201] width 534 height 109
click at [375, 217] on textarea at bounding box center [421, 201] width 534 height 109
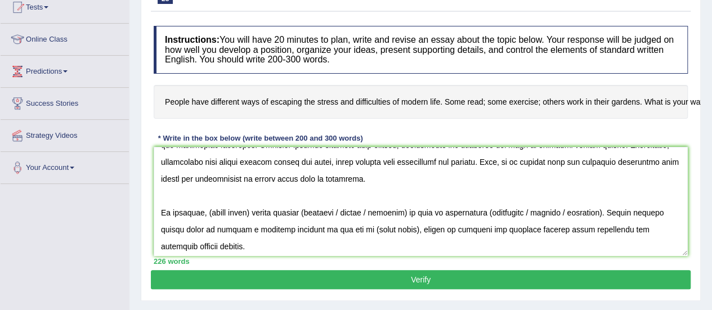
scroll to position [168, 0]
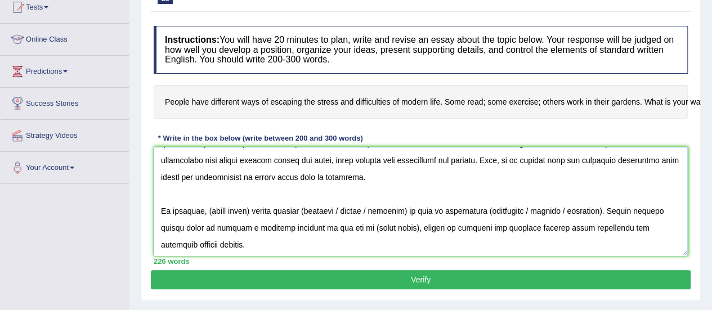
click at [253, 196] on textarea at bounding box center [421, 201] width 534 height 109
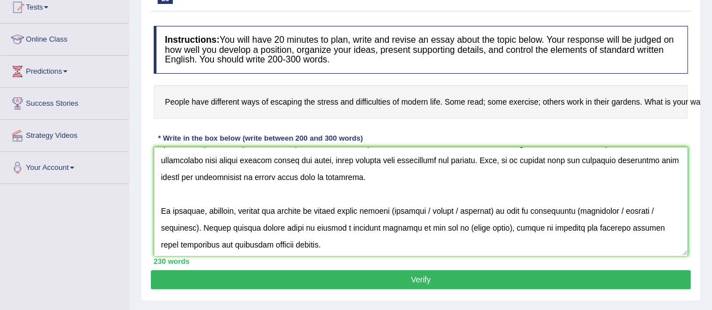
click at [401, 191] on textarea at bounding box center [421, 201] width 534 height 109
click at [499, 194] on textarea at bounding box center [421, 201] width 534 height 109
click at [504, 194] on textarea at bounding box center [421, 201] width 534 height 109
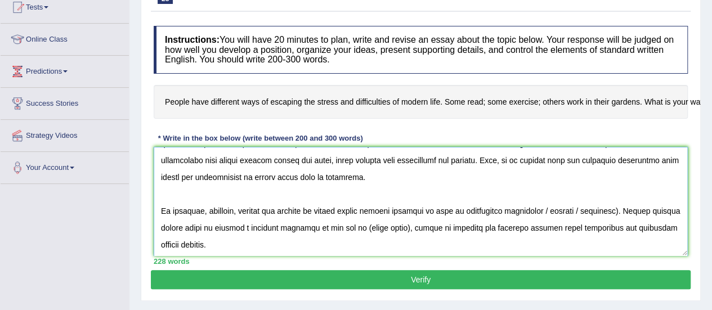
click at [611, 194] on textarea at bounding box center [421, 201] width 534 height 109
click at [546, 193] on textarea at bounding box center [421, 201] width 534 height 109
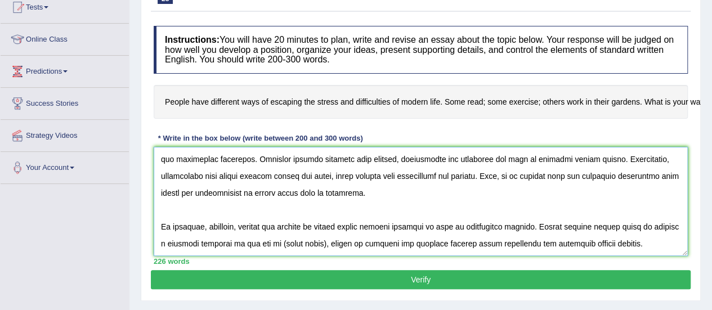
click at [320, 211] on textarea at bounding box center [421, 201] width 534 height 109
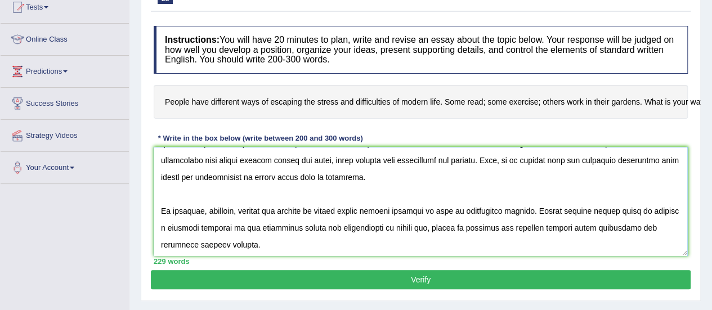
click at [405, 212] on textarea at bounding box center [421, 201] width 534 height 109
click at [252, 220] on textarea at bounding box center [421, 201] width 534 height 109
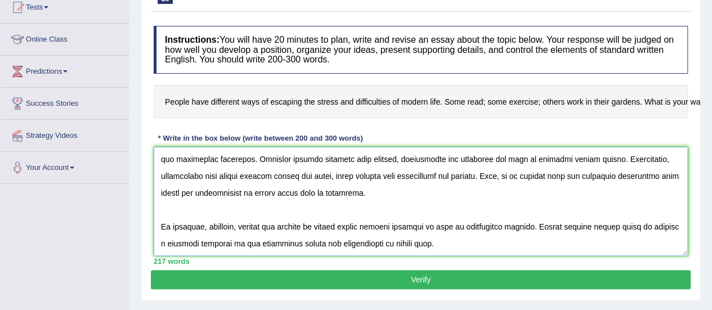
click at [448, 218] on textarea at bounding box center [421, 201] width 534 height 109
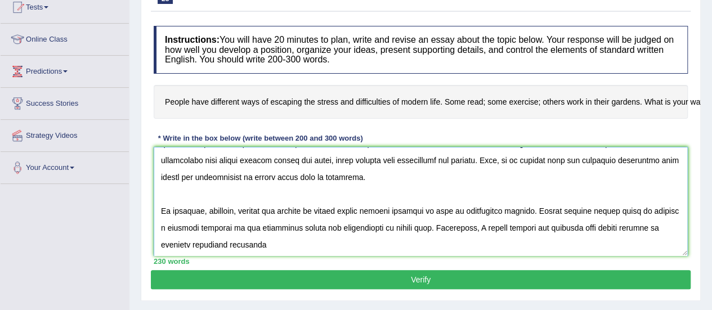
drag, startPoint x: 249, startPoint y: 223, endPoint x: 418, endPoint y: 213, distance: 168.6
click at [418, 213] on textarea at bounding box center [421, 201] width 534 height 109
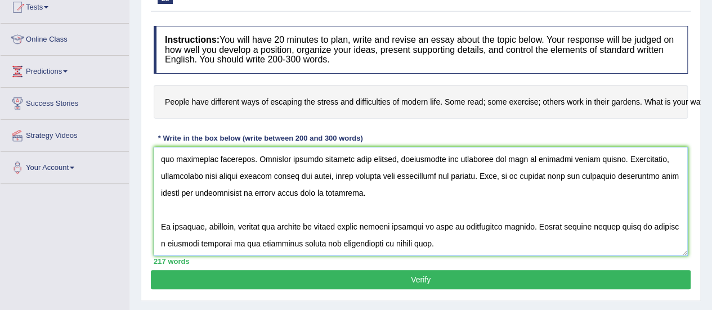
scroll to position [152, 0]
click at [528, 210] on textarea at bounding box center [421, 201] width 534 height 109
paste textarea "Personally, I prefer sitting and chatting with family members to overcome stres…"
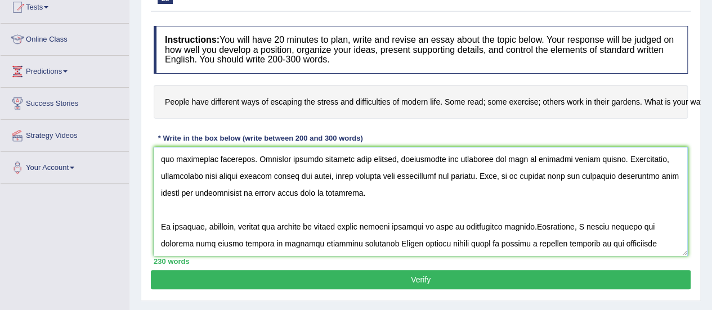
scroll to position [168, 0]
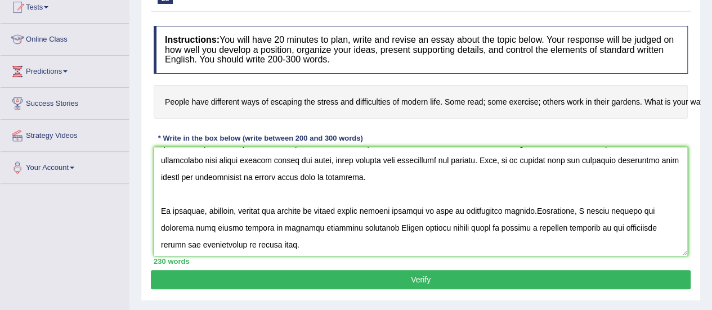
click at [527, 193] on textarea at bounding box center [421, 201] width 534 height 109
type textarea "The increasing influence of stress on our lives has ignited numerous discussion…"
click at [394, 271] on button "Verify" at bounding box center [421, 279] width 540 height 19
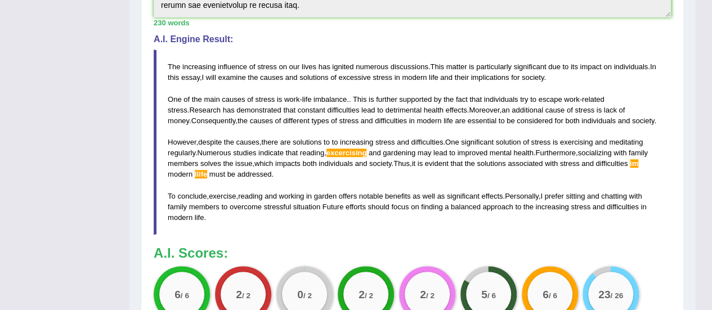
scroll to position [342, 0]
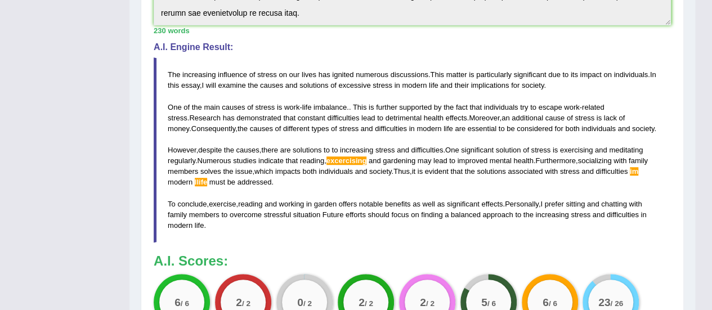
click at [401, 120] on blockquote "The increasing influence of stress on our lives has ignited numerous discussion…" at bounding box center [412, 149] width 517 height 185
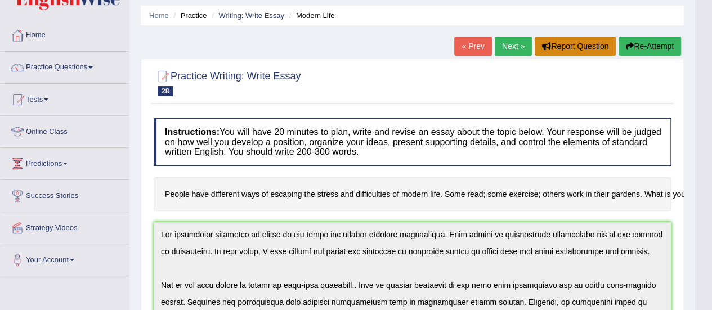
scroll to position [35, 0]
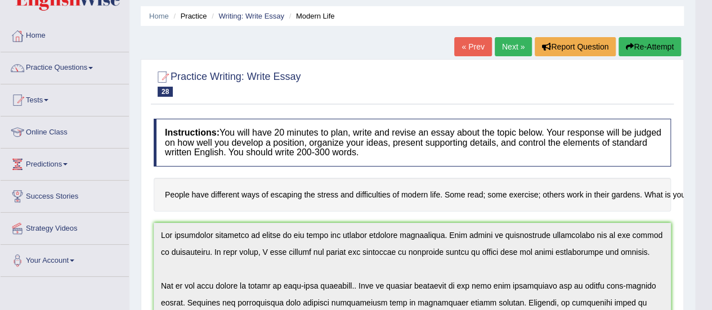
click at [639, 44] on button "Re-Attempt" at bounding box center [649, 46] width 62 height 19
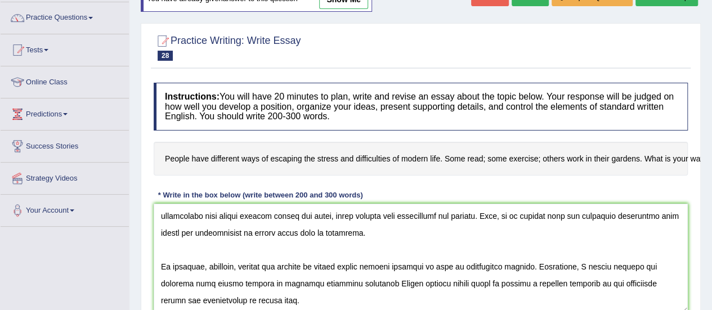
scroll to position [124, 0]
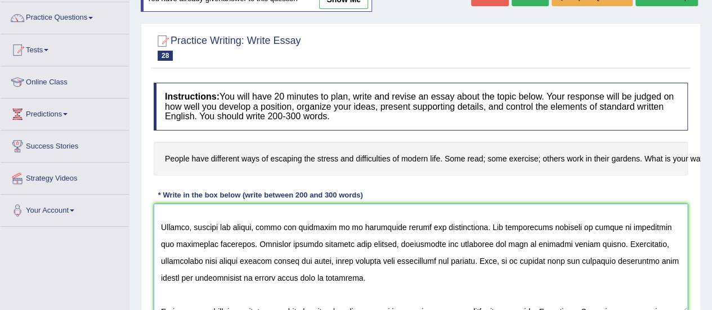
click at [411, 244] on textarea at bounding box center [421, 258] width 534 height 109
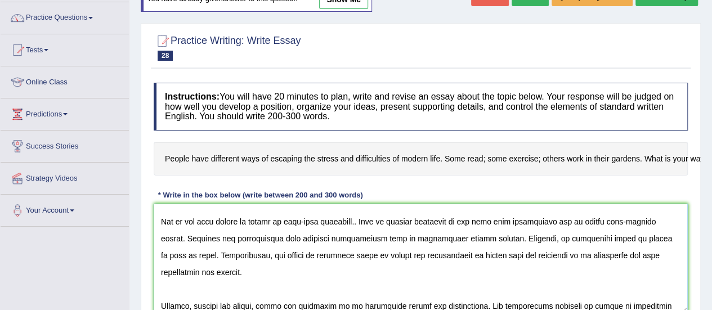
scroll to position [51, 0]
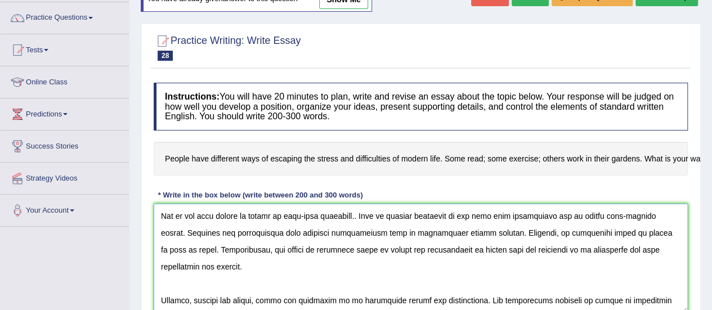
click at [353, 214] on textarea at bounding box center [421, 258] width 534 height 109
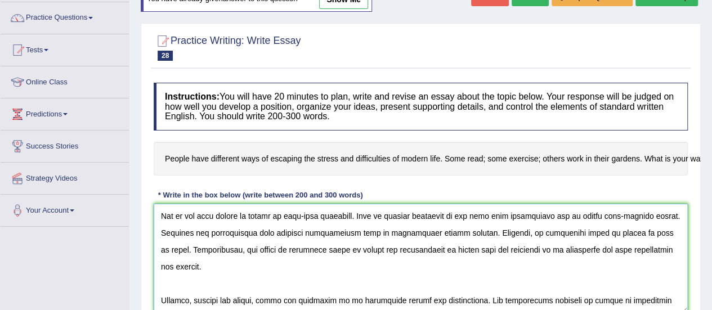
click at [420, 255] on textarea at bounding box center [421, 258] width 534 height 109
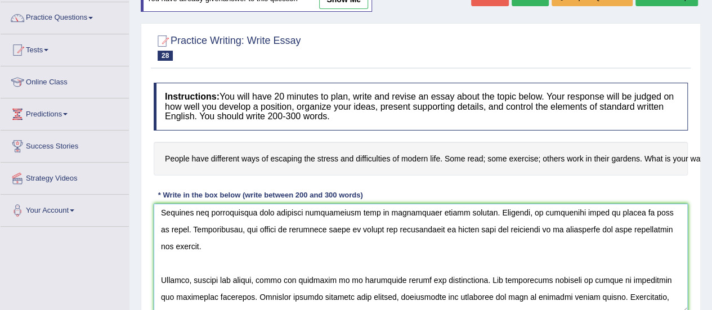
click at [342, 261] on textarea at bounding box center [421, 258] width 534 height 109
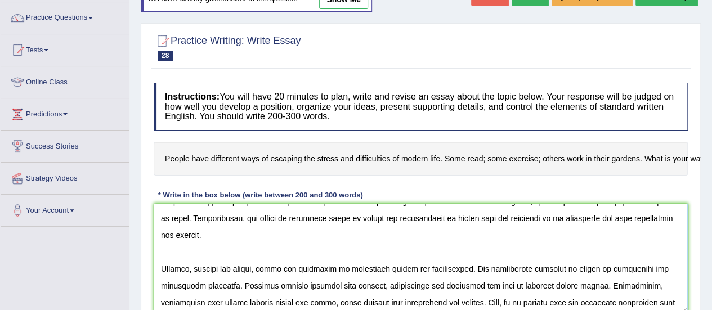
scroll to position [87, 0]
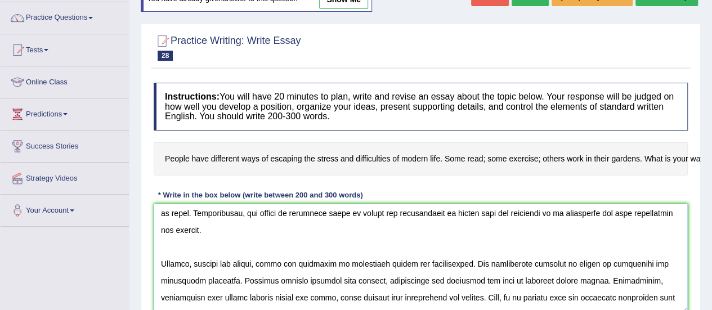
click at [239, 300] on textarea at bounding box center [421, 258] width 534 height 109
click at [203, 295] on textarea at bounding box center [421, 258] width 534 height 109
click at [348, 261] on textarea at bounding box center [421, 258] width 534 height 109
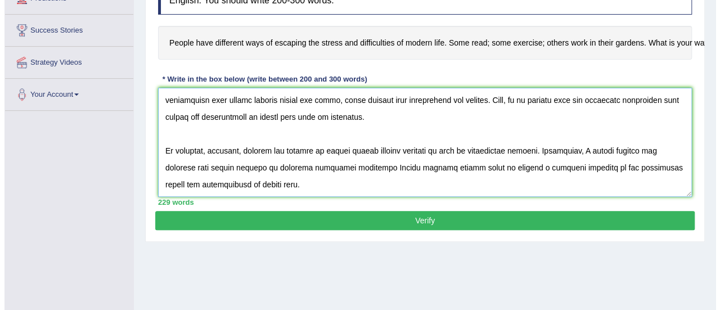
scroll to position [212, 0]
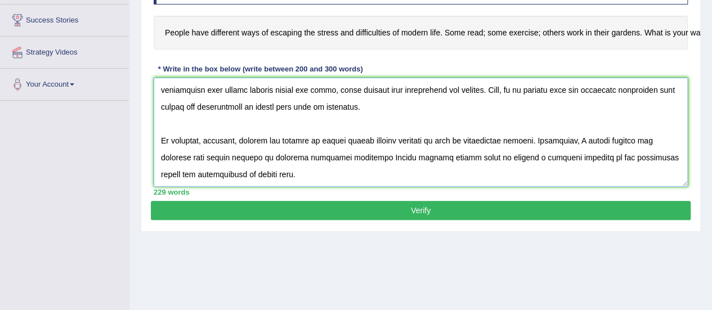
type textarea "The increasing influence of stress on our lives has ignited numerous discussion…"
click at [364, 204] on button "Verify" at bounding box center [421, 210] width 540 height 19
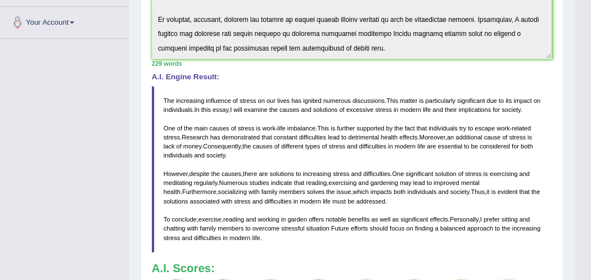
scroll to position [186, 0]
